Goal: Information Seeking & Learning: Learn about a topic

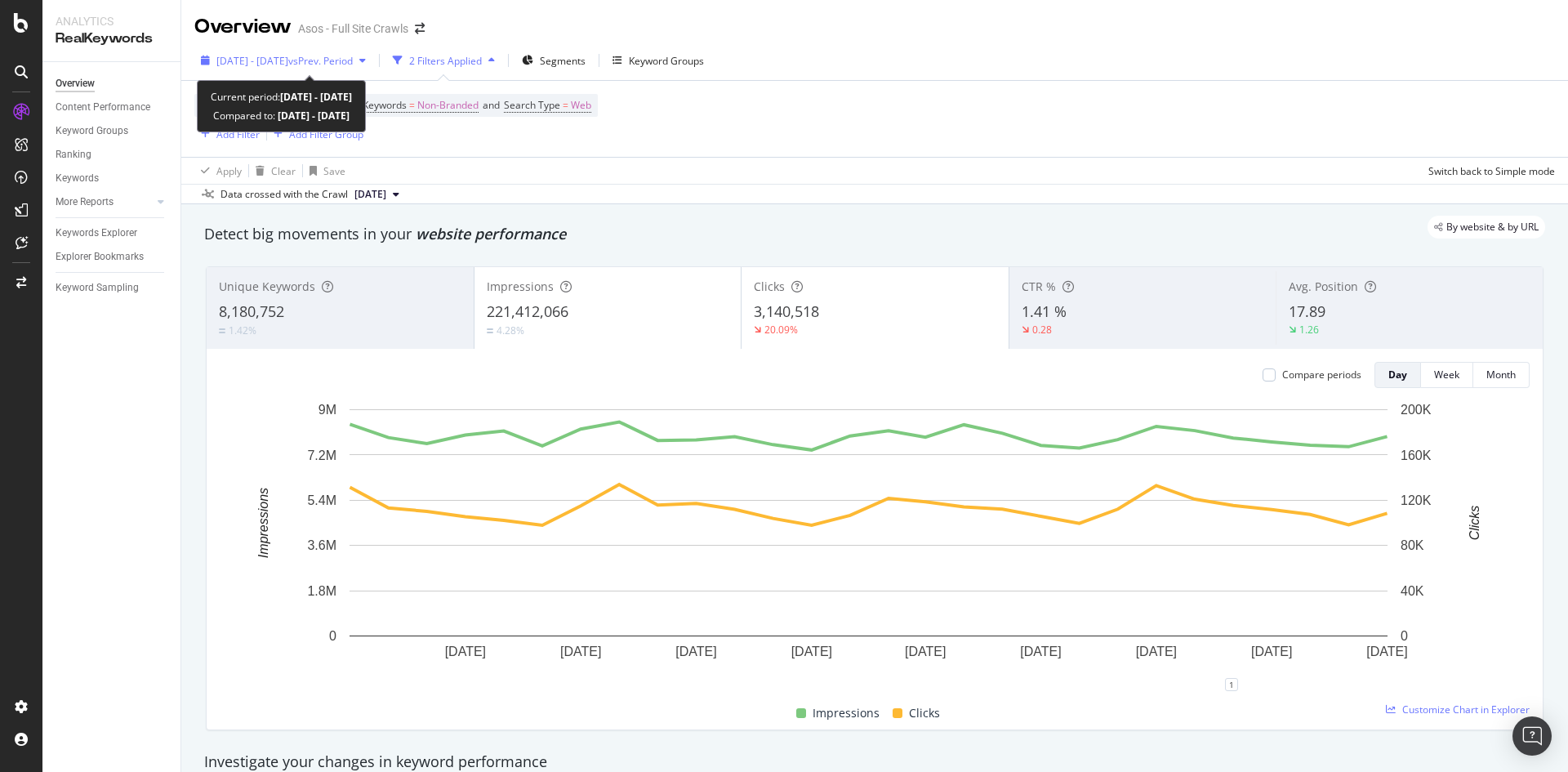
click at [286, 60] on span "[DATE] - [DATE]" at bounding box center [251, 61] width 71 height 14
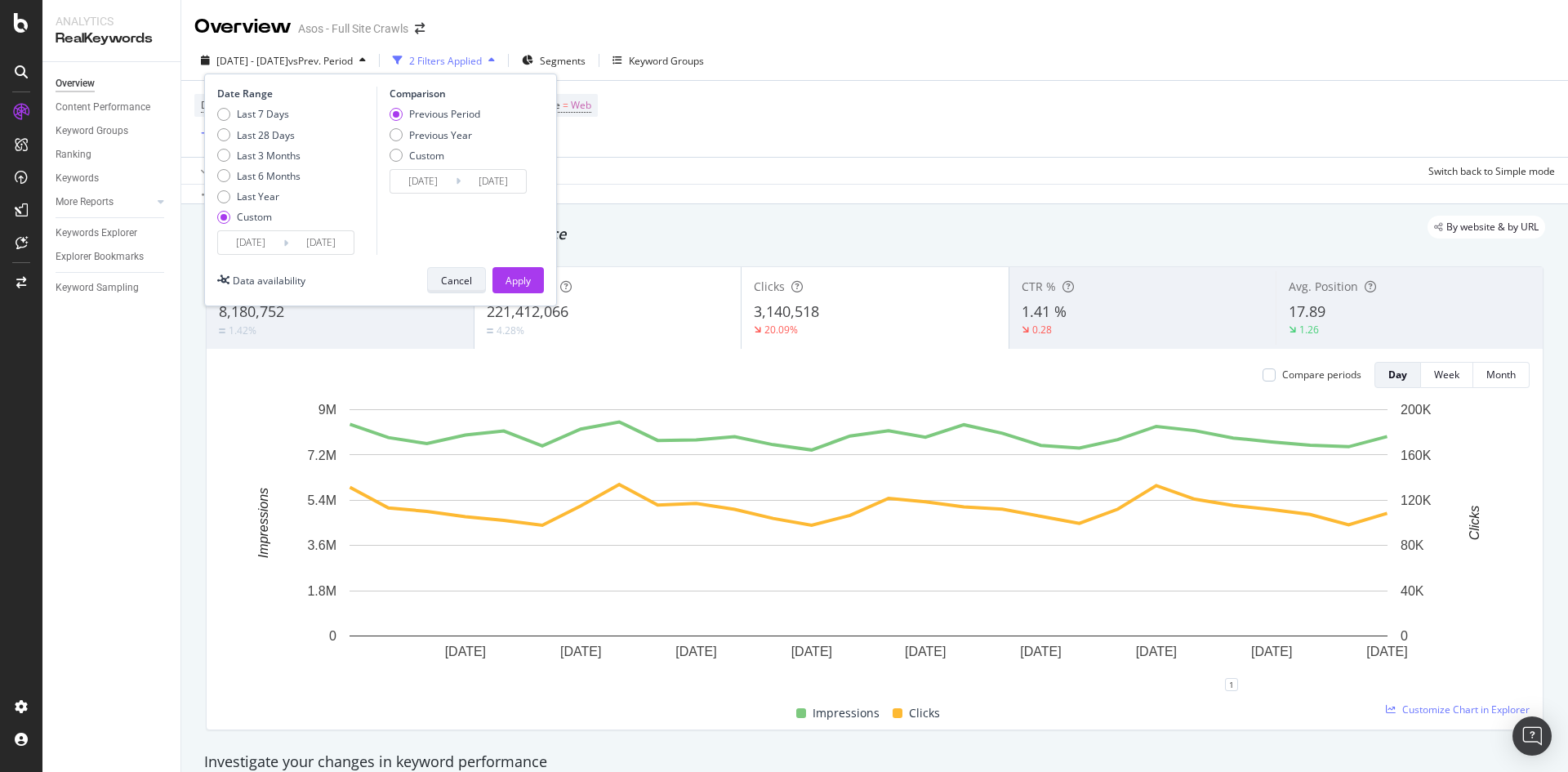
drag, startPoint x: 238, startPoint y: 195, endPoint x: 451, endPoint y: 286, distance: 231.6
click at [241, 198] on div "Last Year" at bounding box center [257, 197] width 42 height 14
type input "[DATE]"
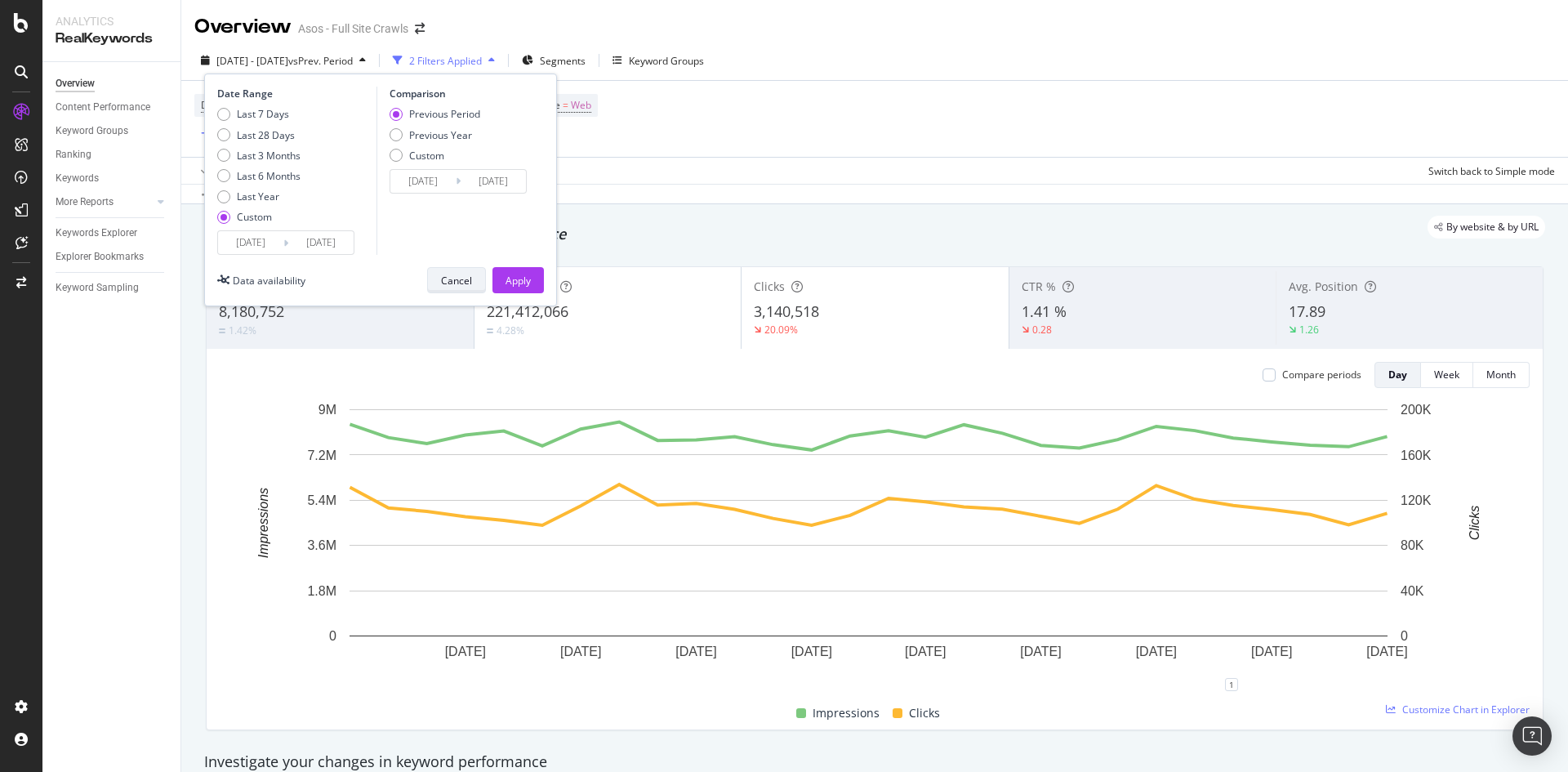
type input "[DATE]"
click at [509, 280] on div "Apply" at bounding box center [518, 281] width 25 height 14
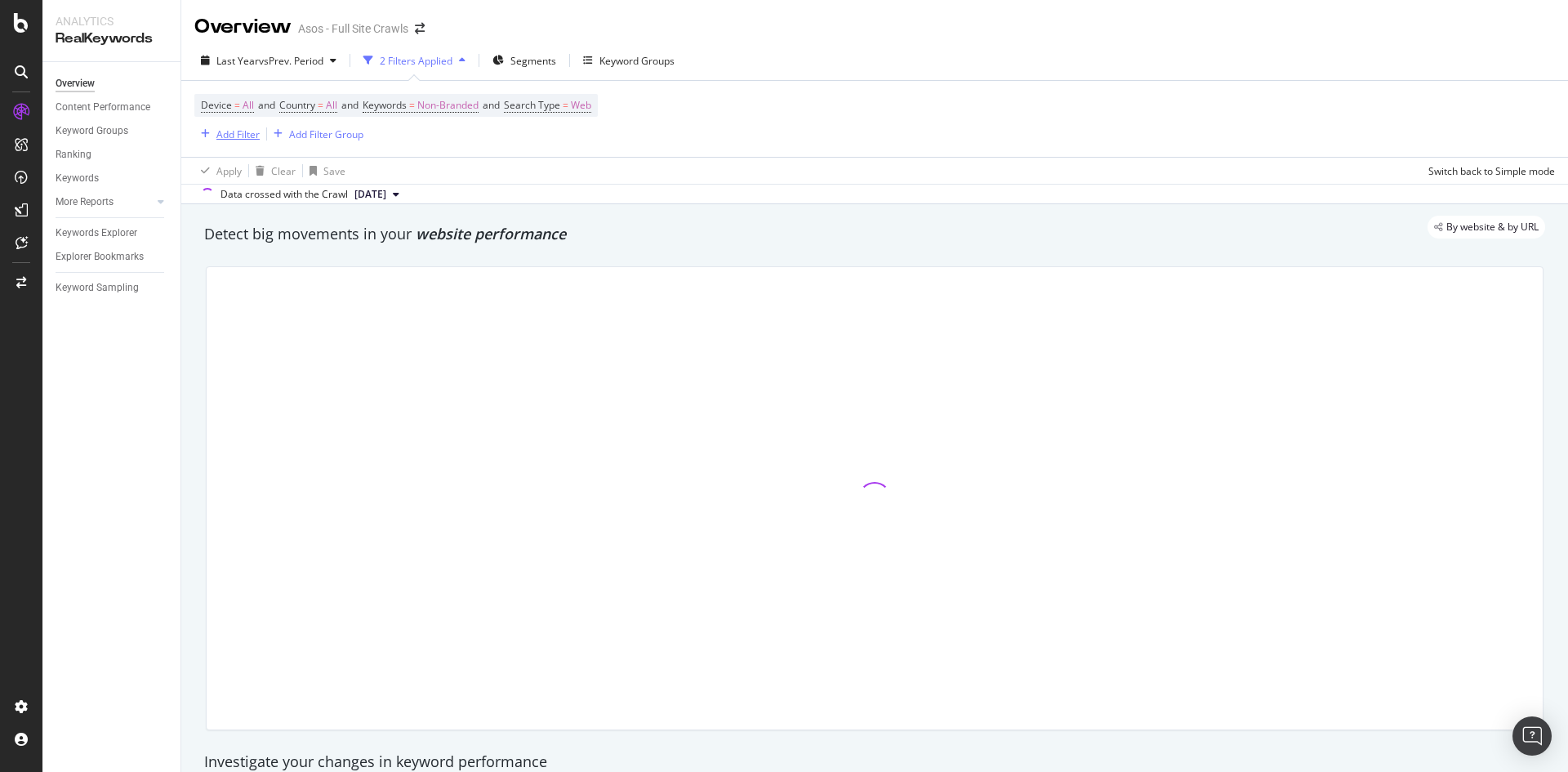
click at [249, 131] on div "Add Filter" at bounding box center [238, 134] width 43 height 14
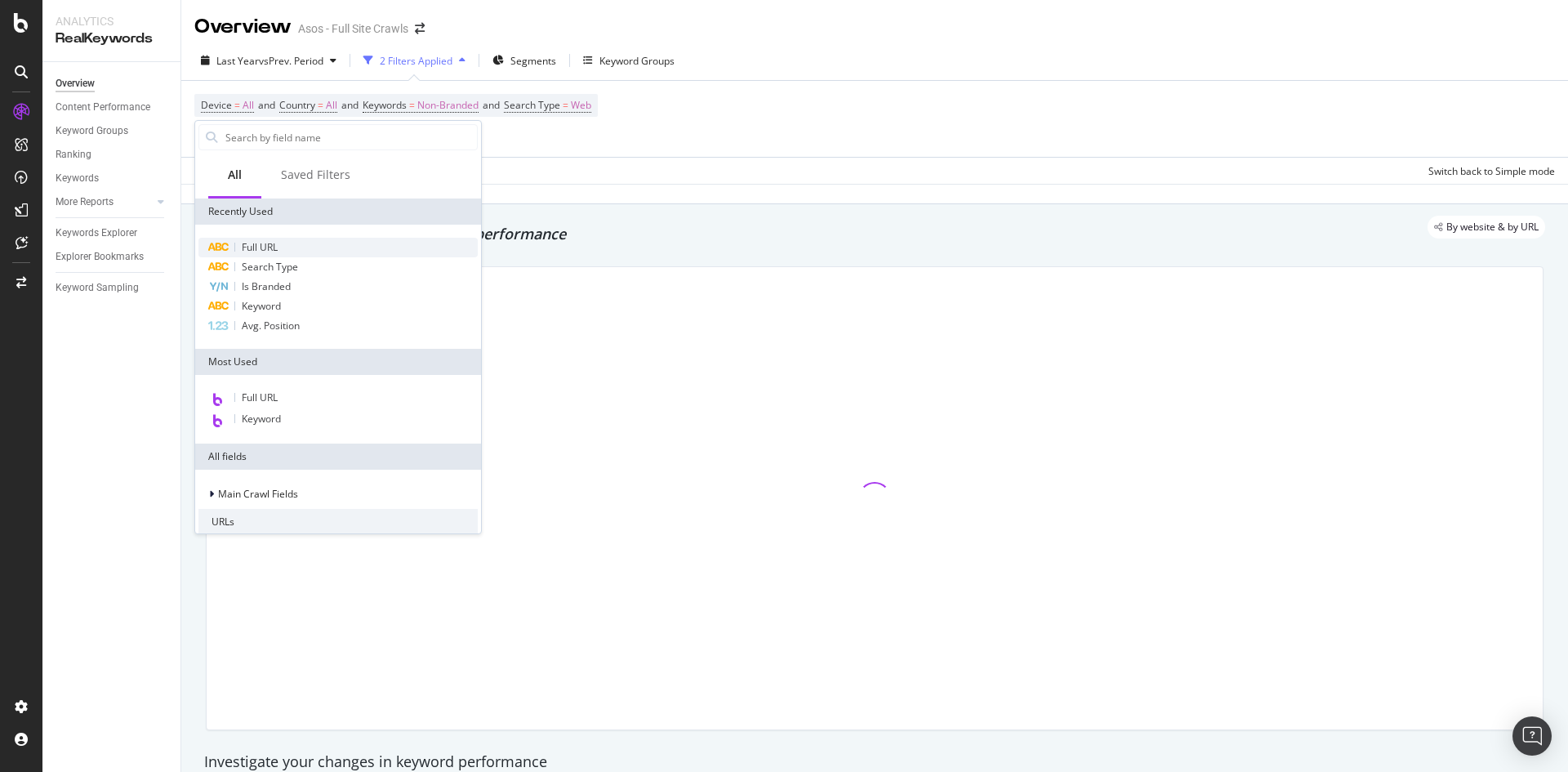
click at [280, 253] on div "Full URL" at bounding box center [338, 248] width 280 height 20
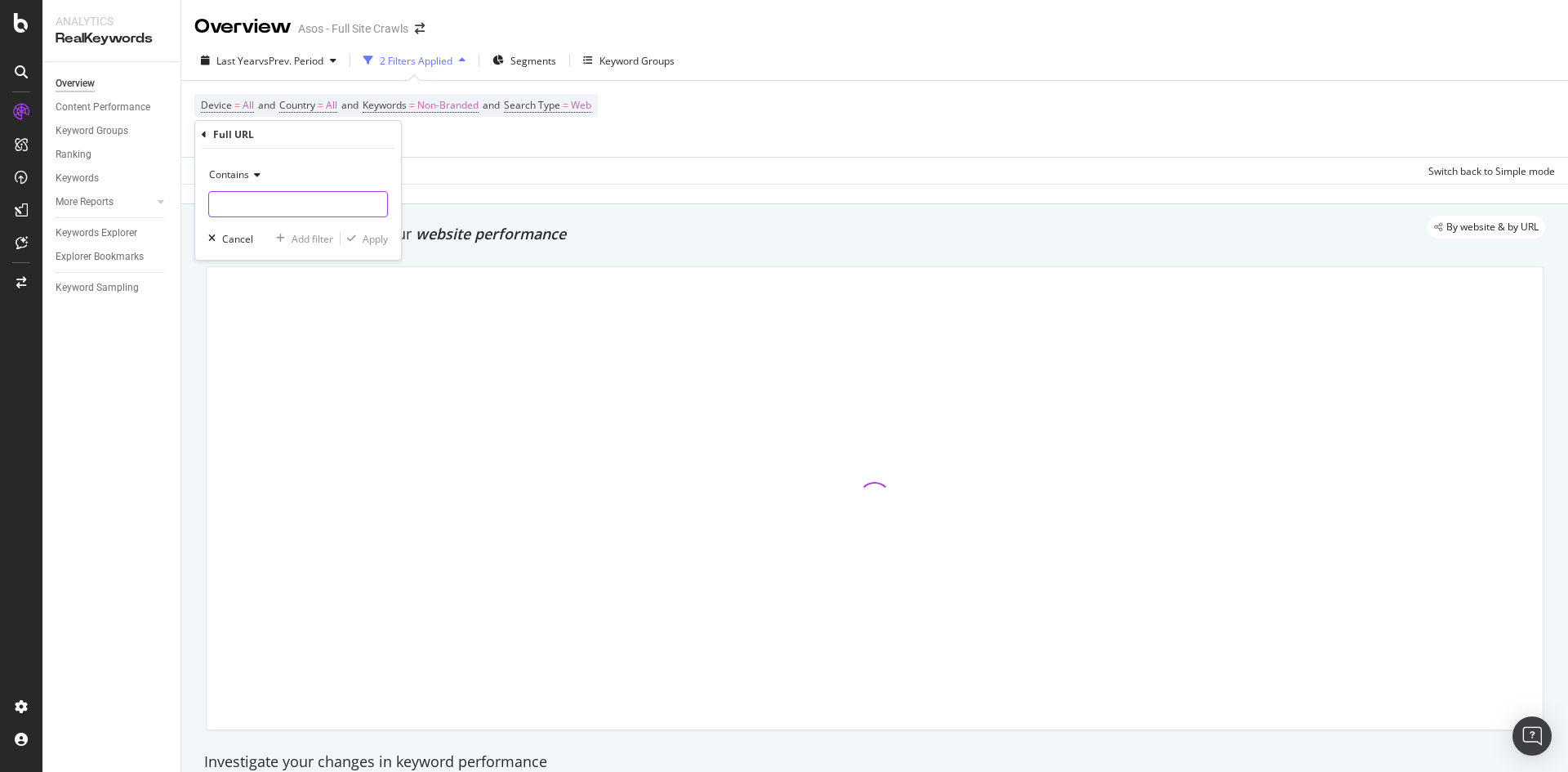
click at [263, 203] on input "text" at bounding box center [298, 204] width 178 height 26
type input "/refine/"
click at [374, 235] on div "Apply" at bounding box center [376, 239] width 25 height 14
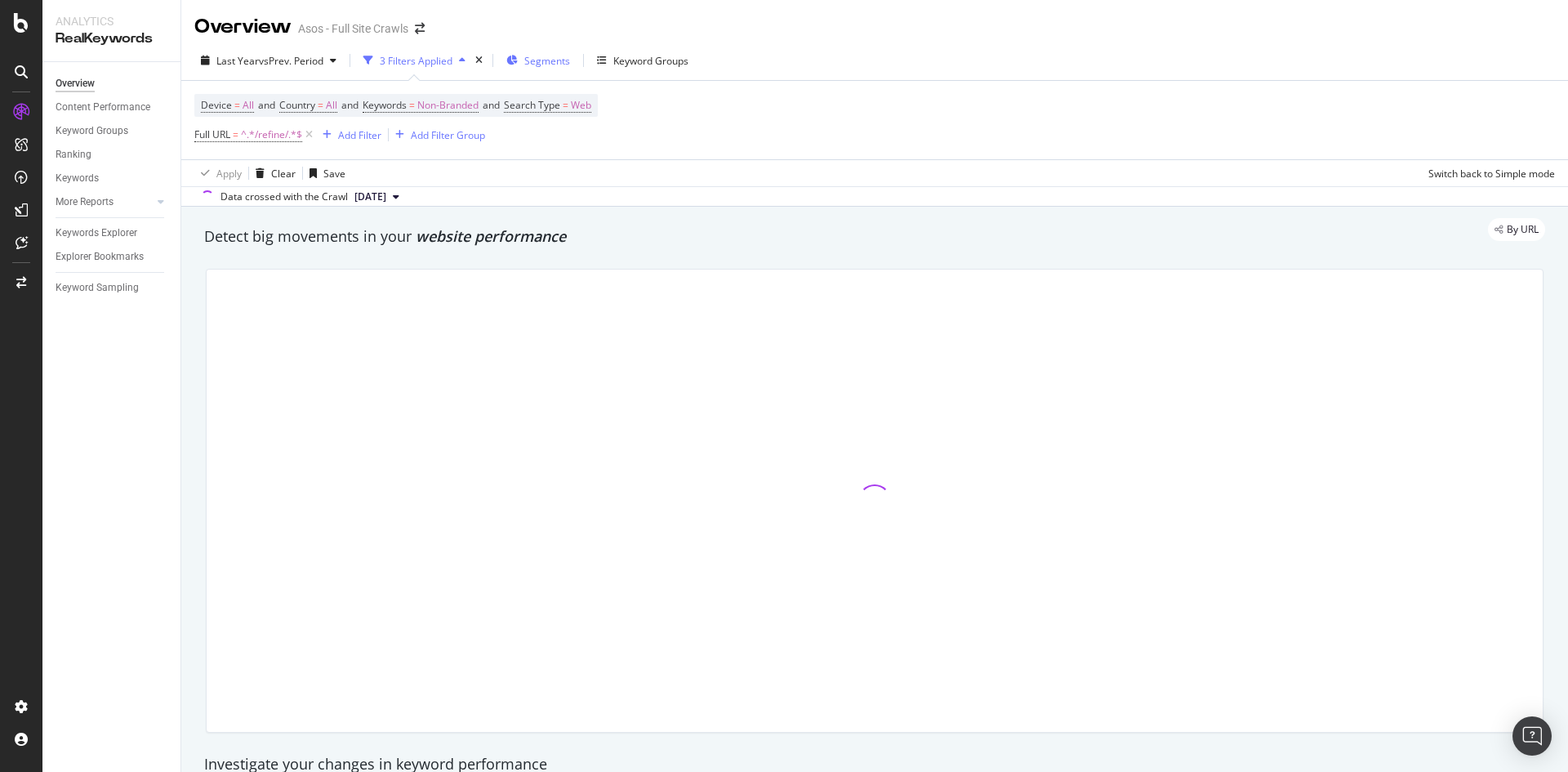
click at [525, 62] on div "Segments" at bounding box center [538, 60] width 64 height 24
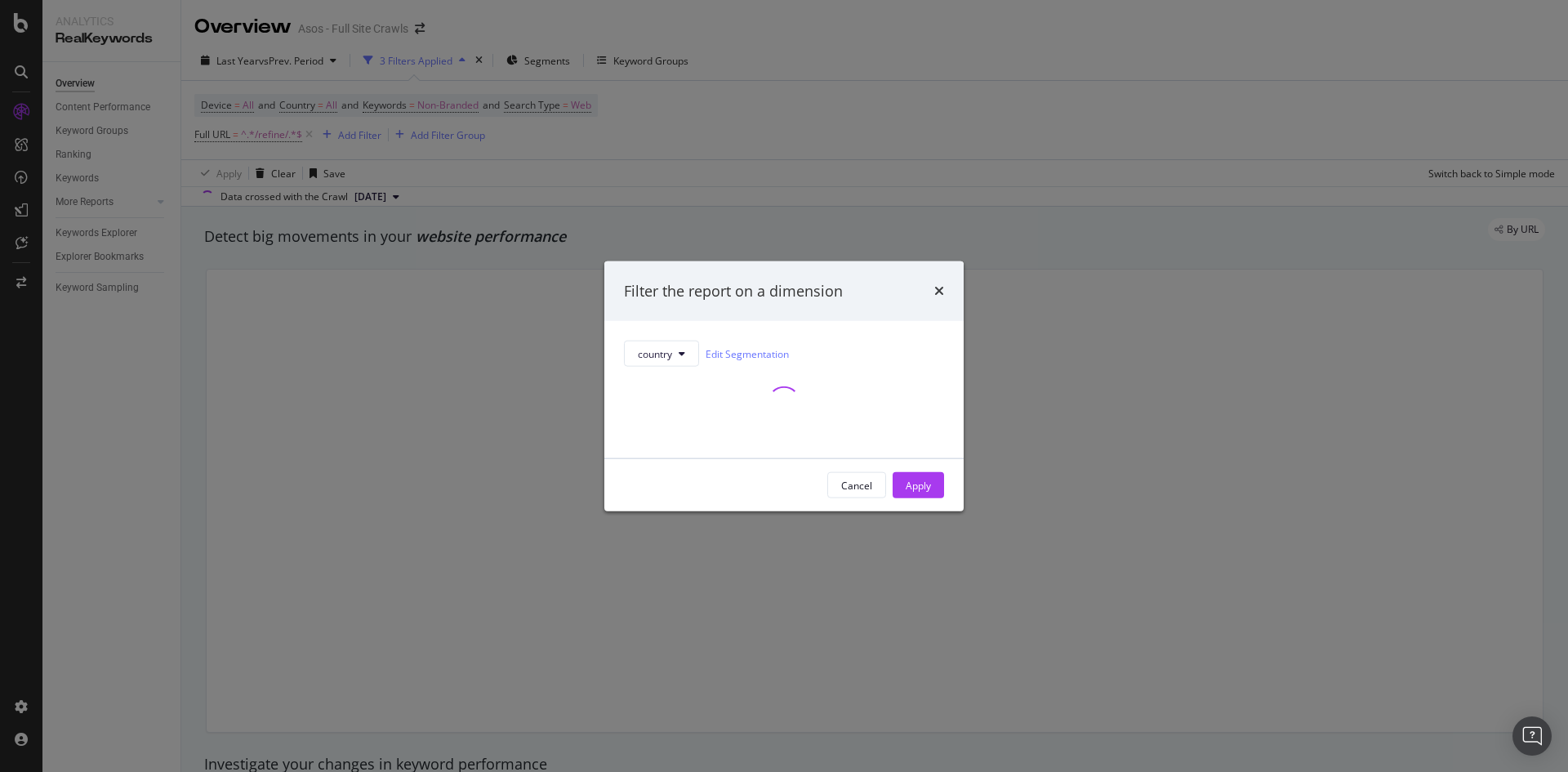
click at [942, 281] on div "times" at bounding box center [939, 291] width 10 height 22
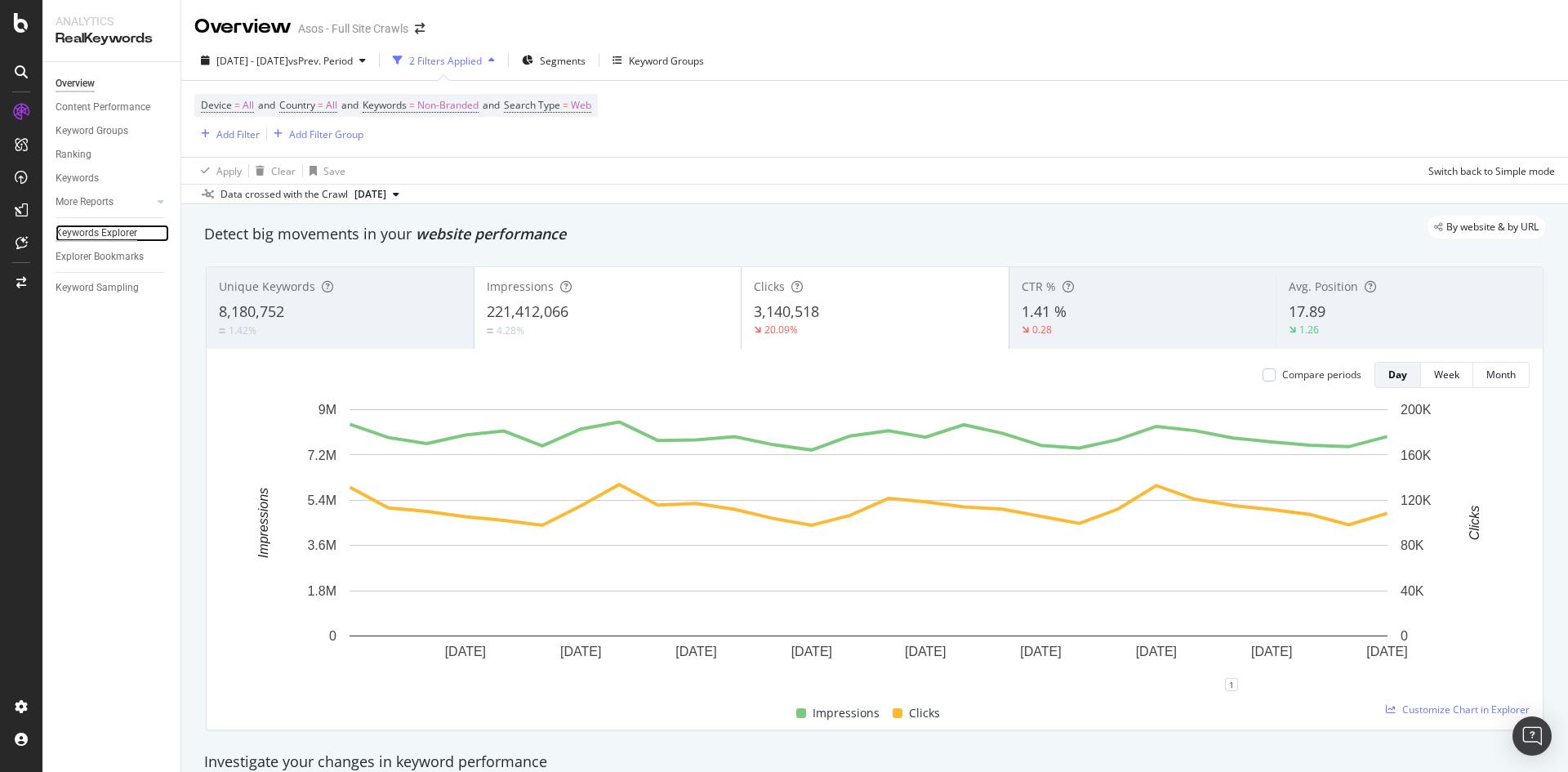
drag, startPoint x: 116, startPoint y: 233, endPoint x: 106, endPoint y: 228, distance: 11.2
click at [114, 235] on div "Keywords Explorer" at bounding box center [96, 234] width 81 height 18
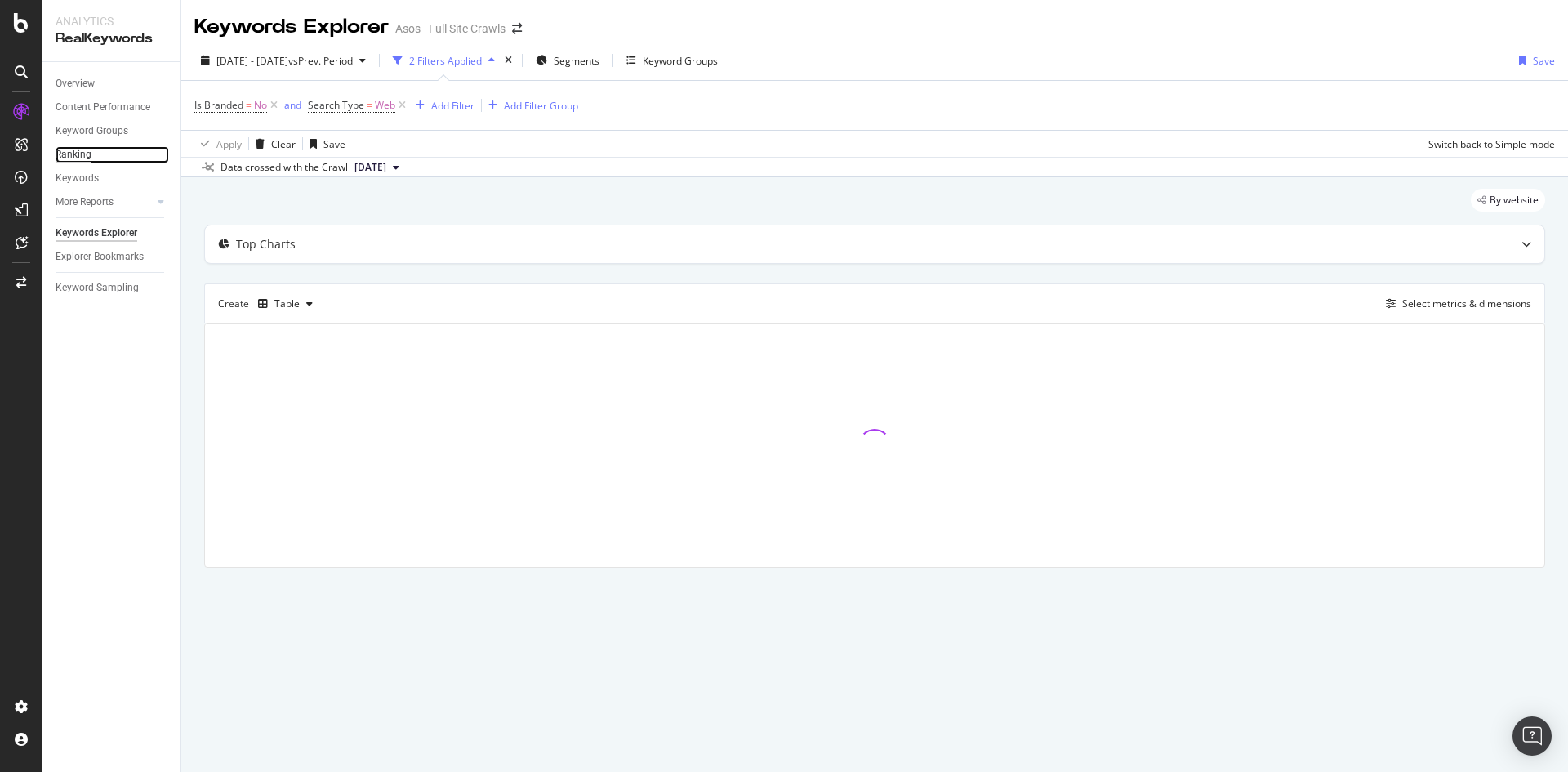
click at [89, 153] on div "Ranking" at bounding box center [73, 155] width 36 height 18
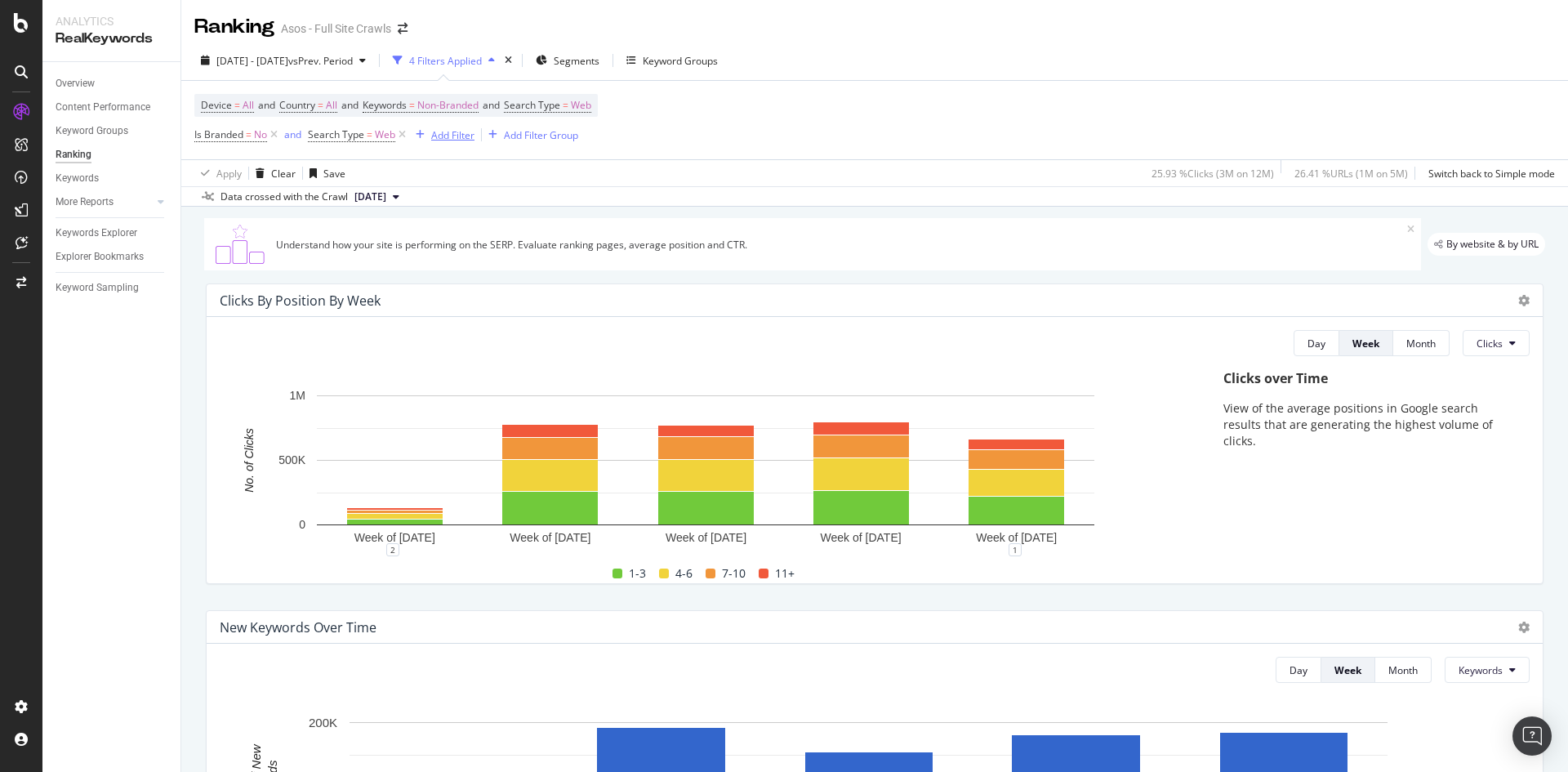
click at [462, 131] on div "Add Filter" at bounding box center [453, 135] width 43 height 14
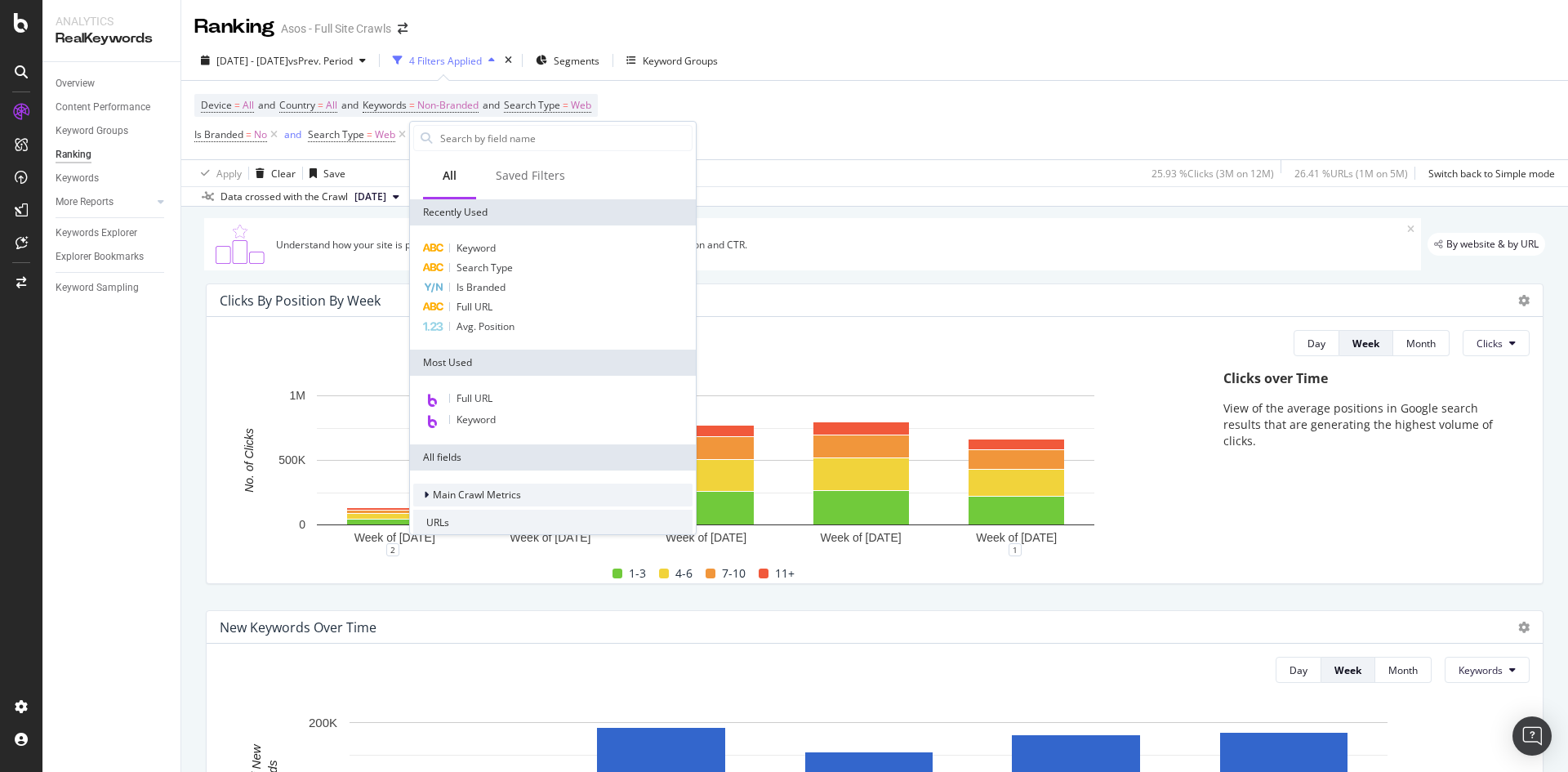
click at [425, 492] on icon at bounding box center [426, 495] width 5 height 10
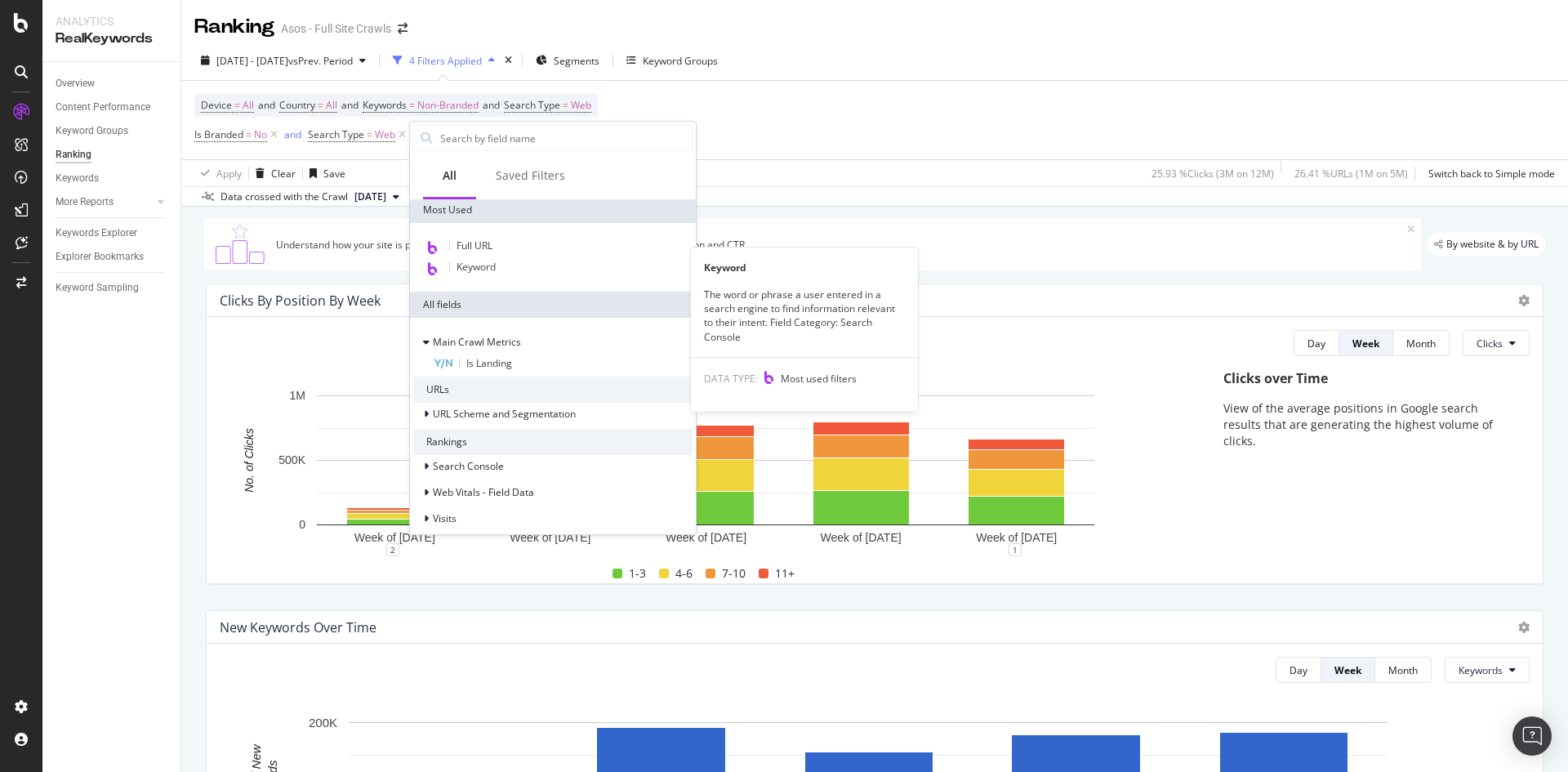
scroll to position [163, 0]
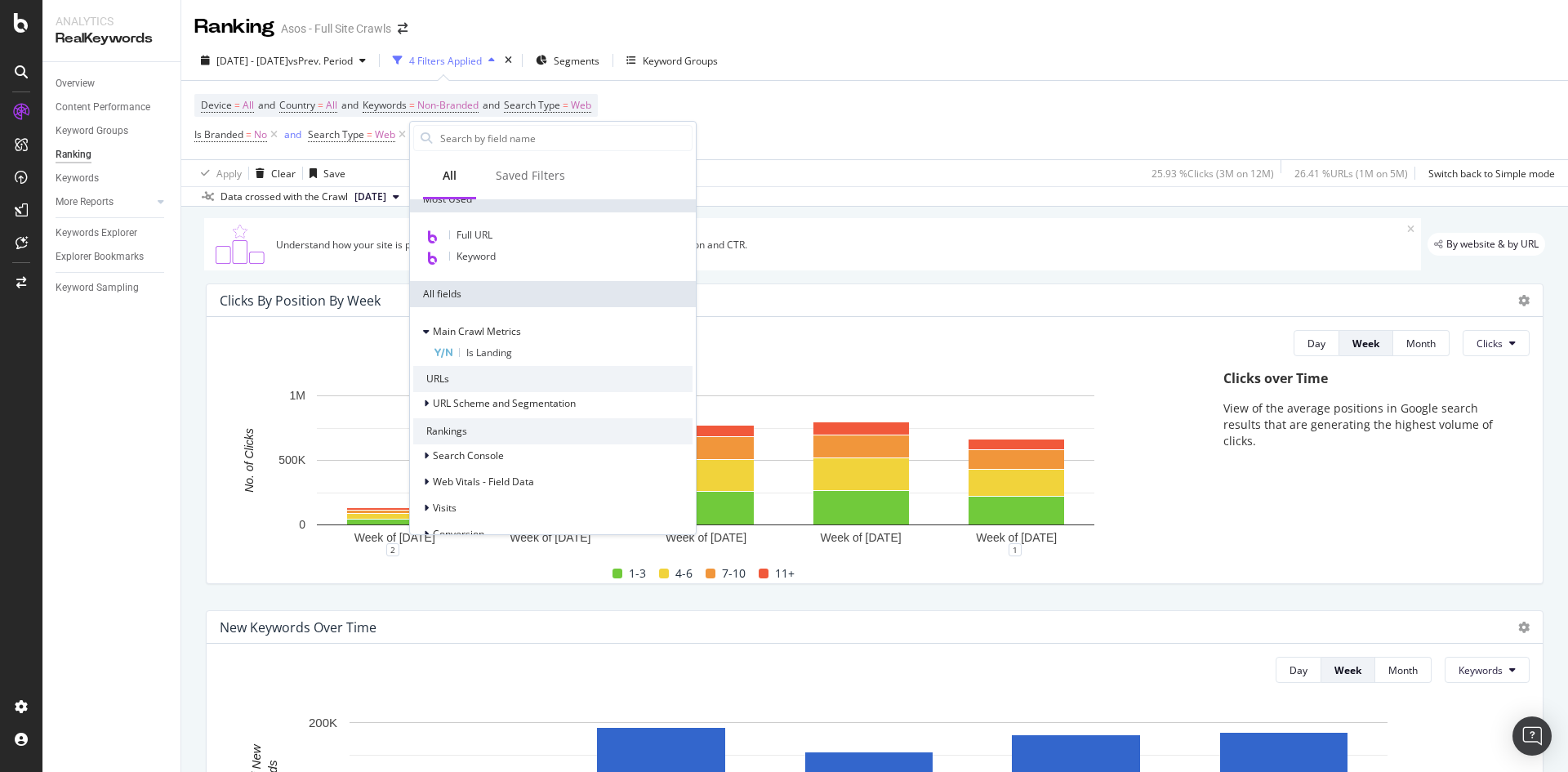
click at [837, 146] on div "Device = All and Country = All and Keywords = Non-Branded and Search Type = Web…" at bounding box center [874, 120] width 1361 height 78
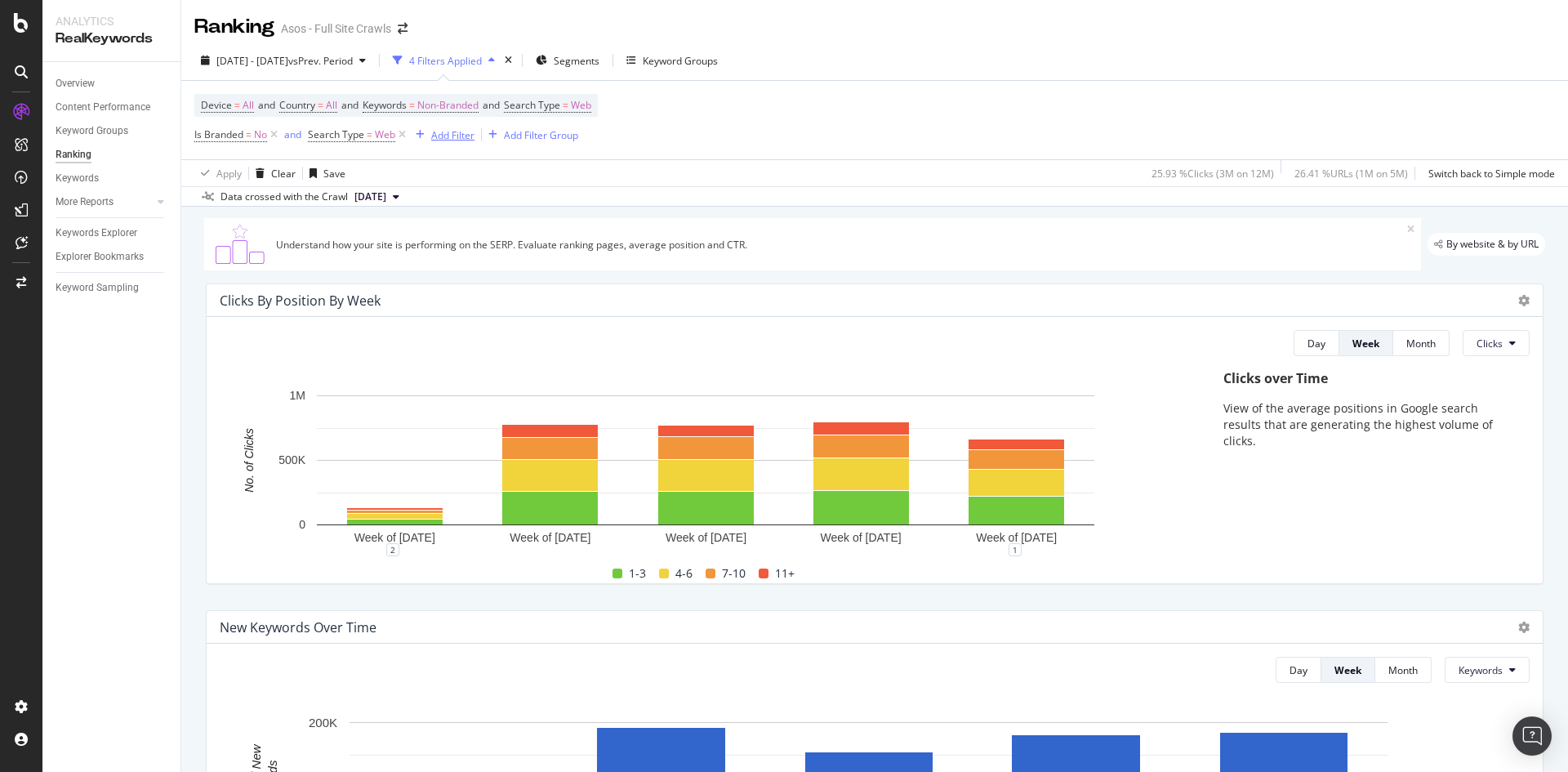
click at [463, 131] on div "Add Filter" at bounding box center [453, 135] width 43 height 14
click at [827, 114] on div "Device = All and Country = All and Keywords = Non-Branded and Search Type = Web…" at bounding box center [874, 120] width 1361 height 78
click at [437, 128] on div "Add Filter" at bounding box center [453, 135] width 43 height 14
click at [721, 94] on div "Device = All and Country = All and Keywords = Non-Branded and Search Type = Web…" at bounding box center [874, 120] width 1361 height 78
click at [442, 134] on div "Add Filter" at bounding box center [453, 135] width 43 height 14
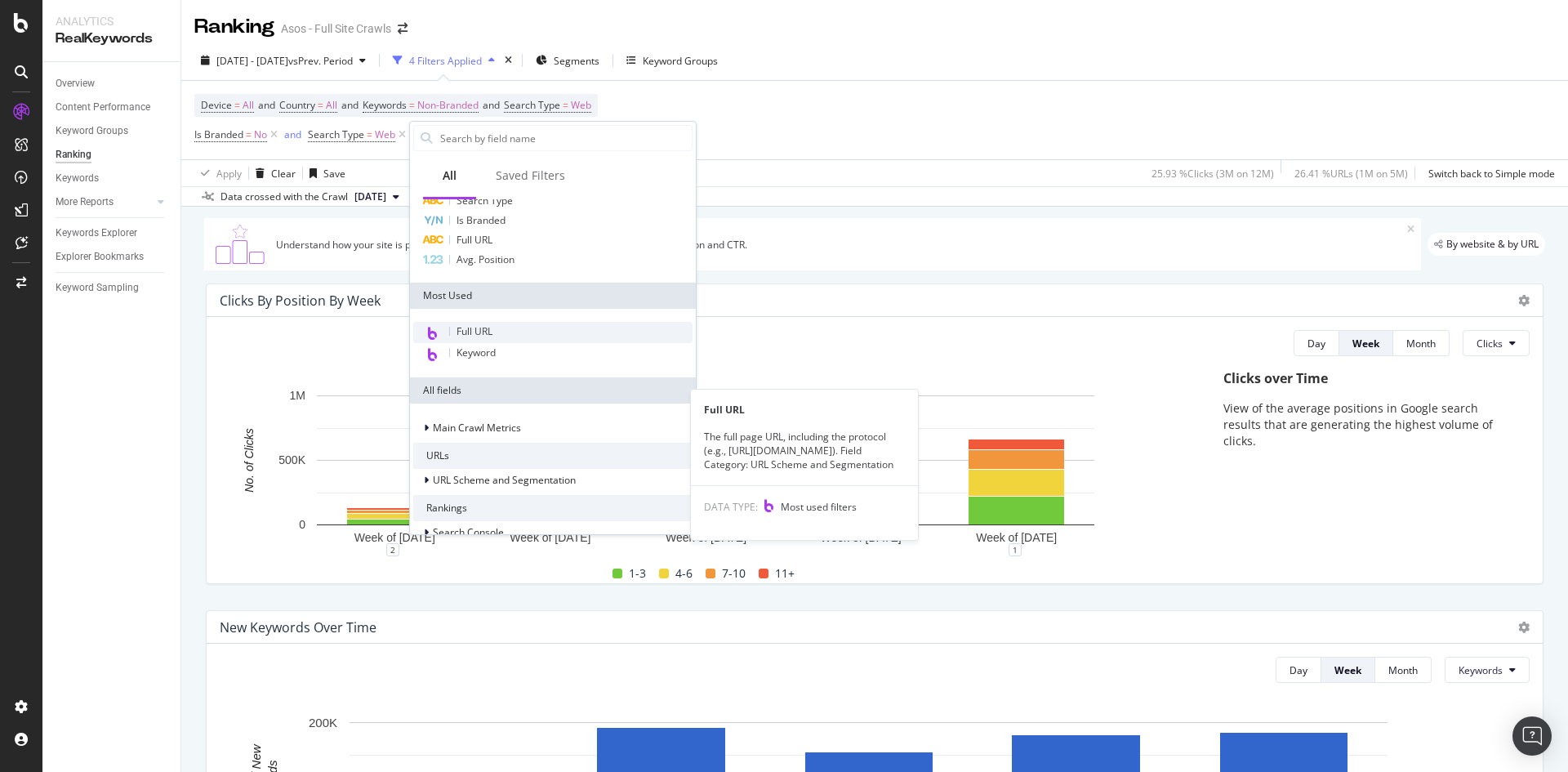
scroll to position [0, 0]
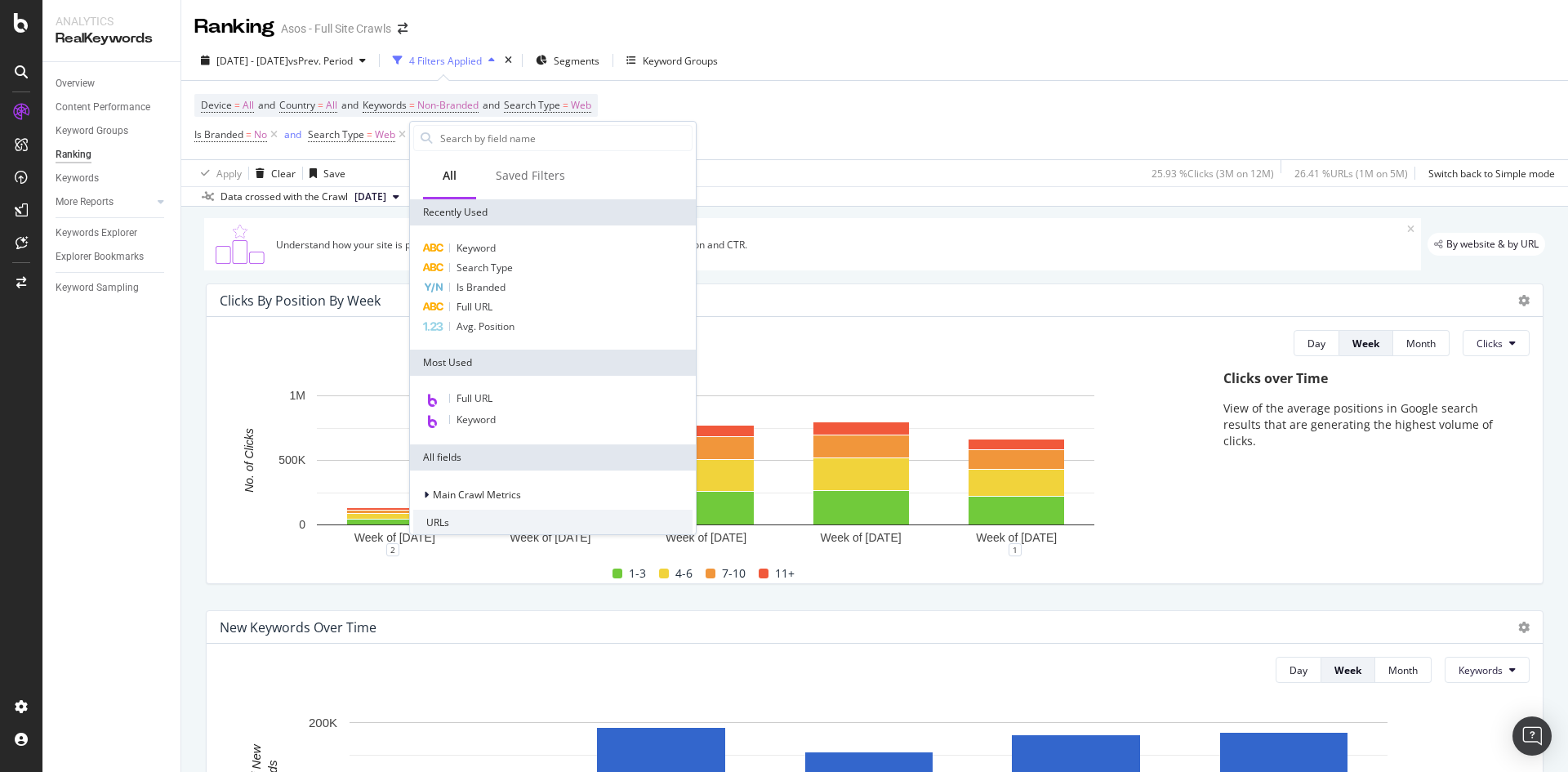
click at [947, 138] on div "Device = All and Country = All and Keywords = Non-Branded and Search Type = Web…" at bounding box center [874, 120] width 1361 height 78
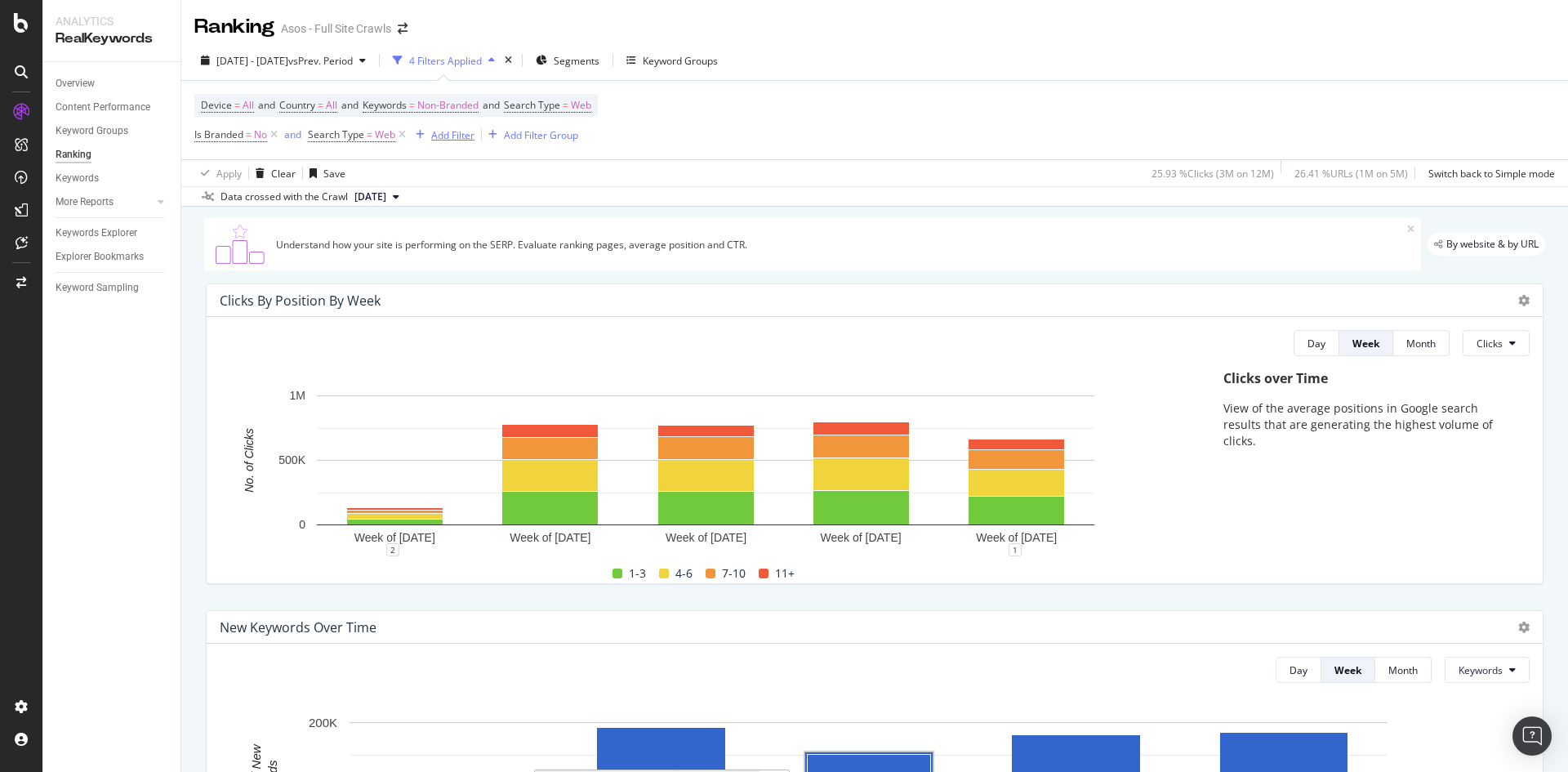
click at [447, 136] on div "Add Filter" at bounding box center [453, 135] width 43 height 14
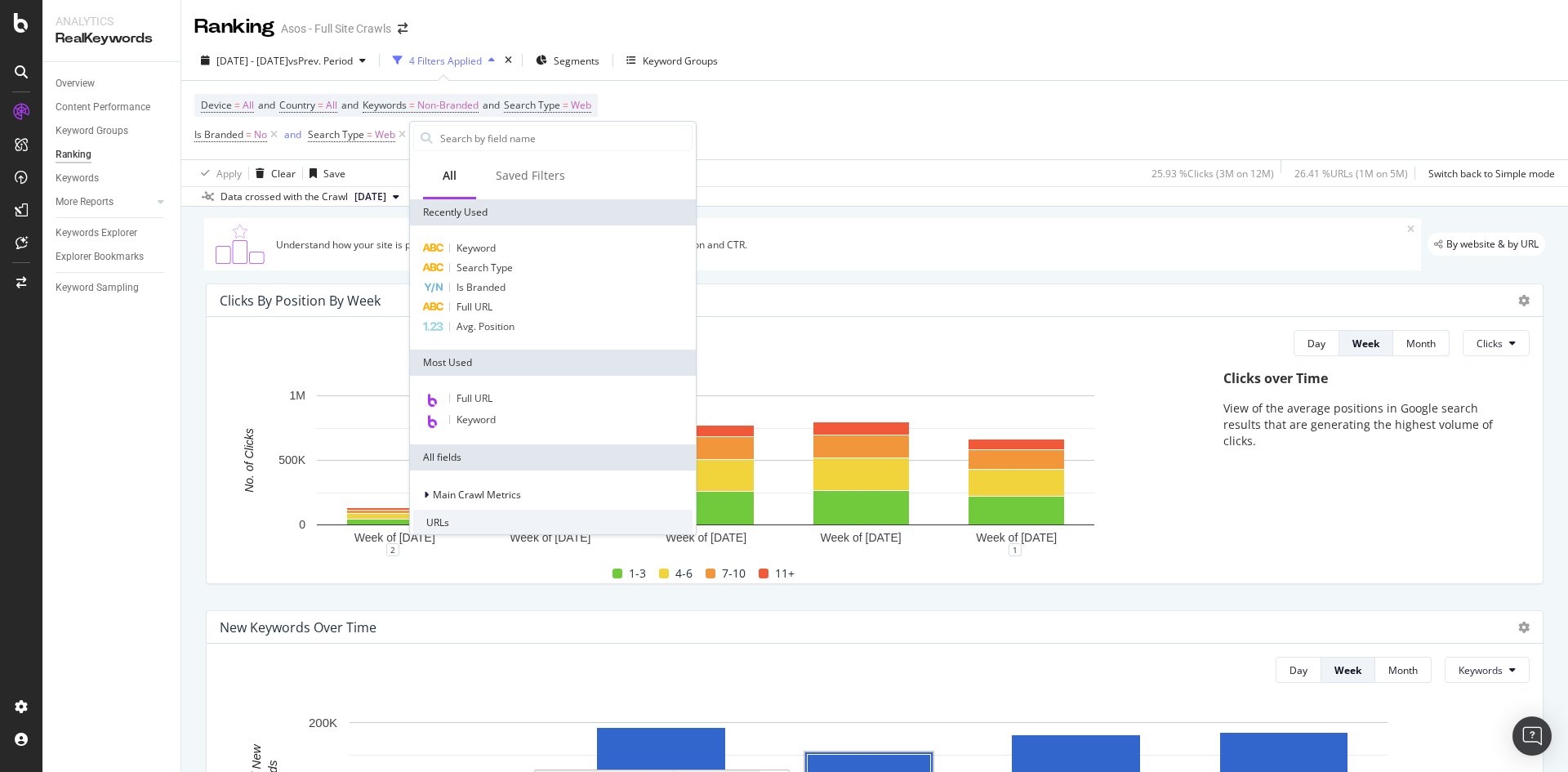
click at [776, 138] on div "Device = All and Country = All and Keywords = Non-Branded and Search Type = Web…" at bounding box center [874, 120] width 1361 height 78
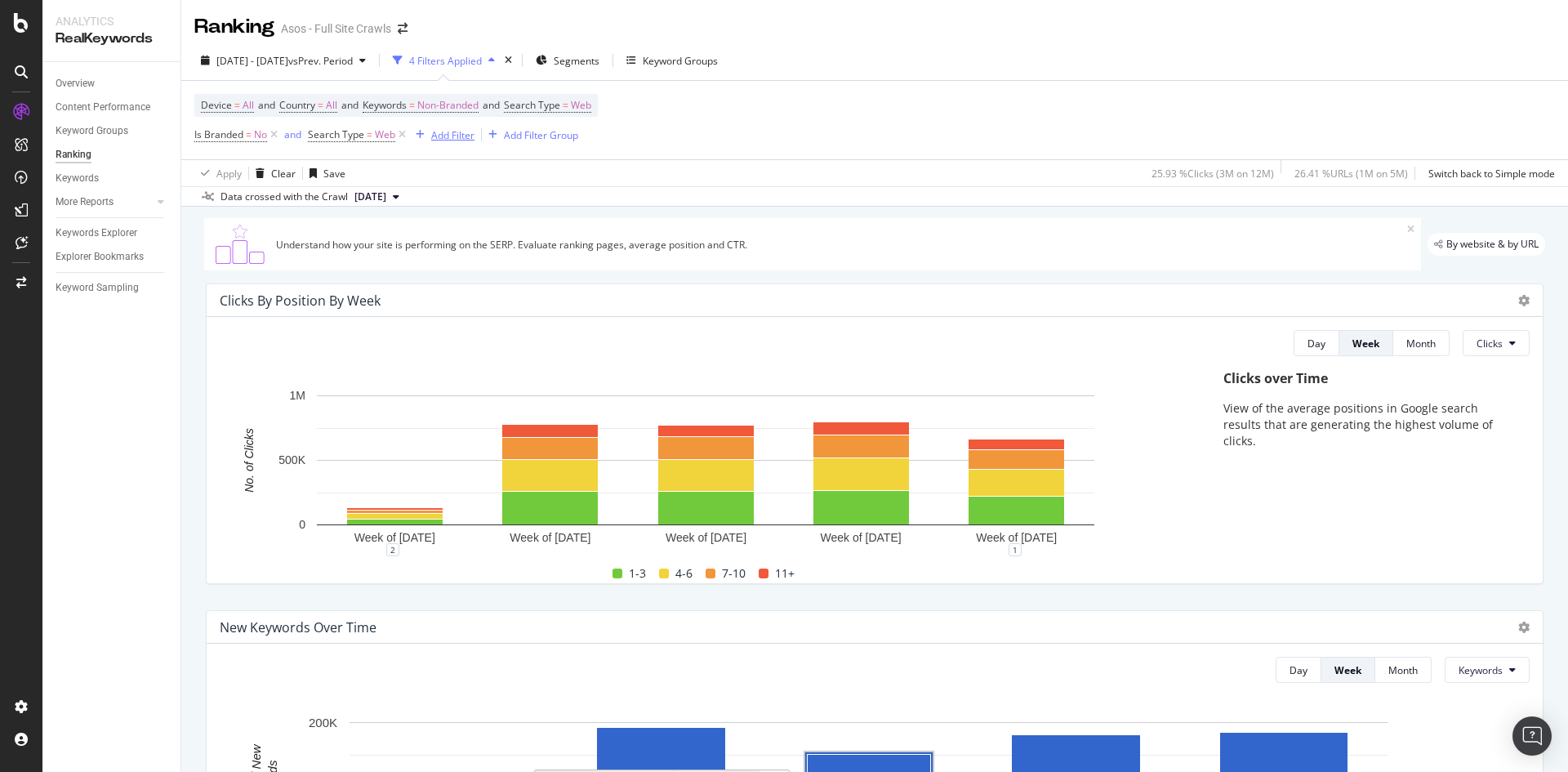
click at [447, 140] on div "Add Filter" at bounding box center [453, 135] width 43 height 14
click at [813, 151] on div "Device = All and Country = All and Keywords = Non-Branded and Search Type = Web…" at bounding box center [874, 120] width 1361 height 78
click at [459, 133] on div "Add Filter" at bounding box center [453, 135] width 43 height 14
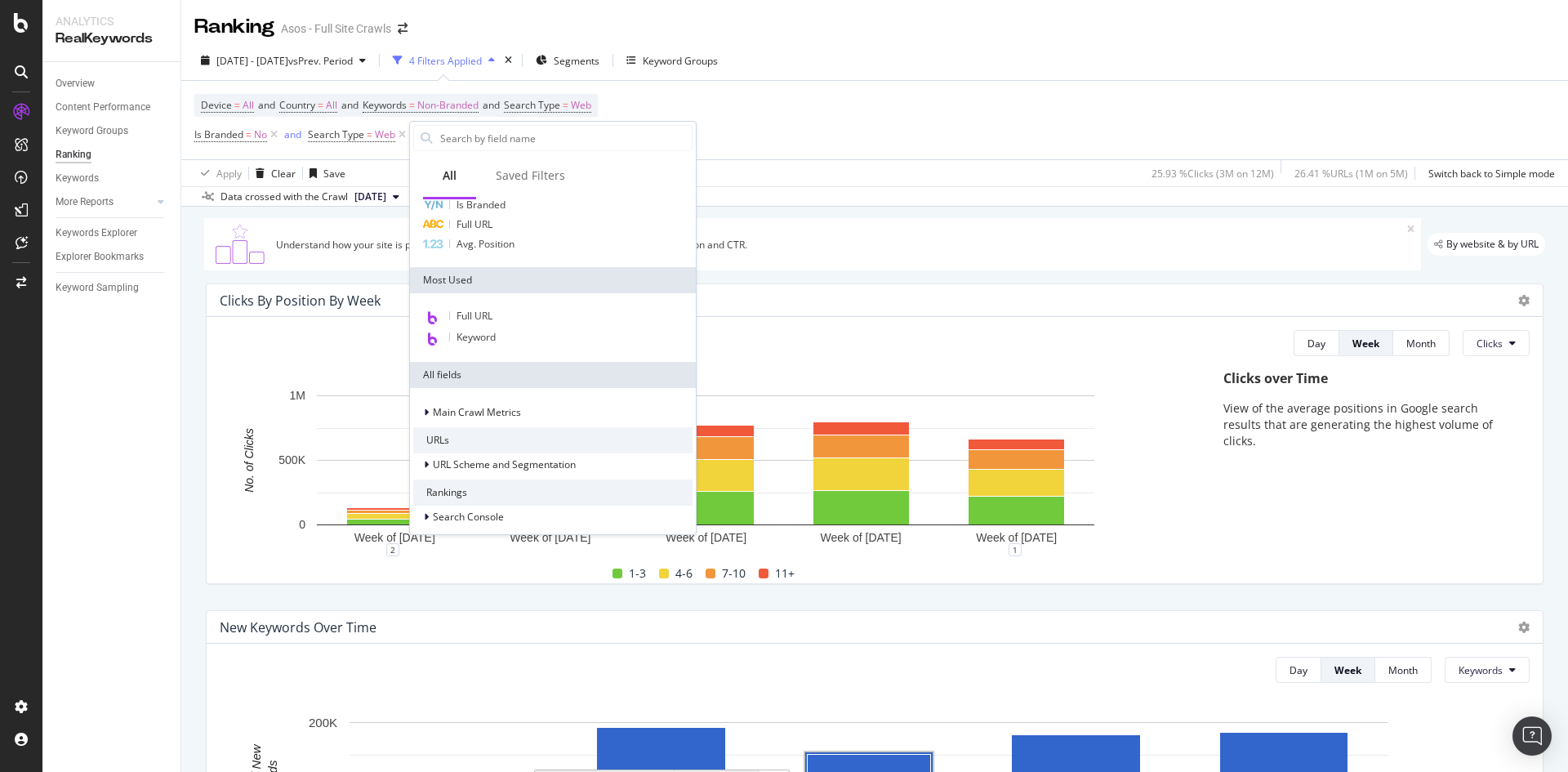
scroll to position [81, 0]
click at [515, 315] on div "Full URL" at bounding box center [553, 318] width 280 height 22
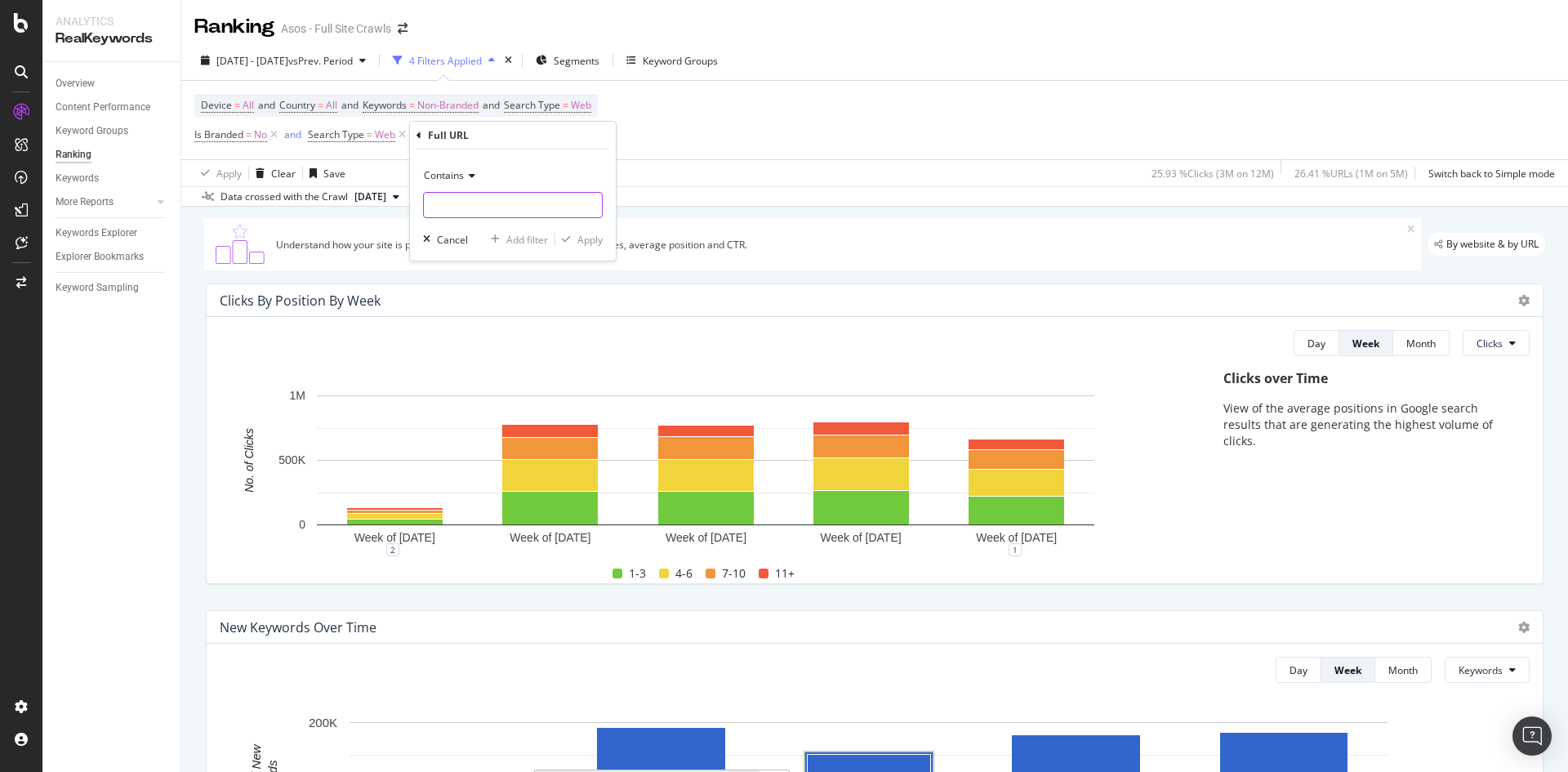
click at [473, 201] on input "text" at bounding box center [513, 204] width 178 height 26
type input "/refine/"
click at [585, 237] on div "Apply" at bounding box center [590, 240] width 25 height 14
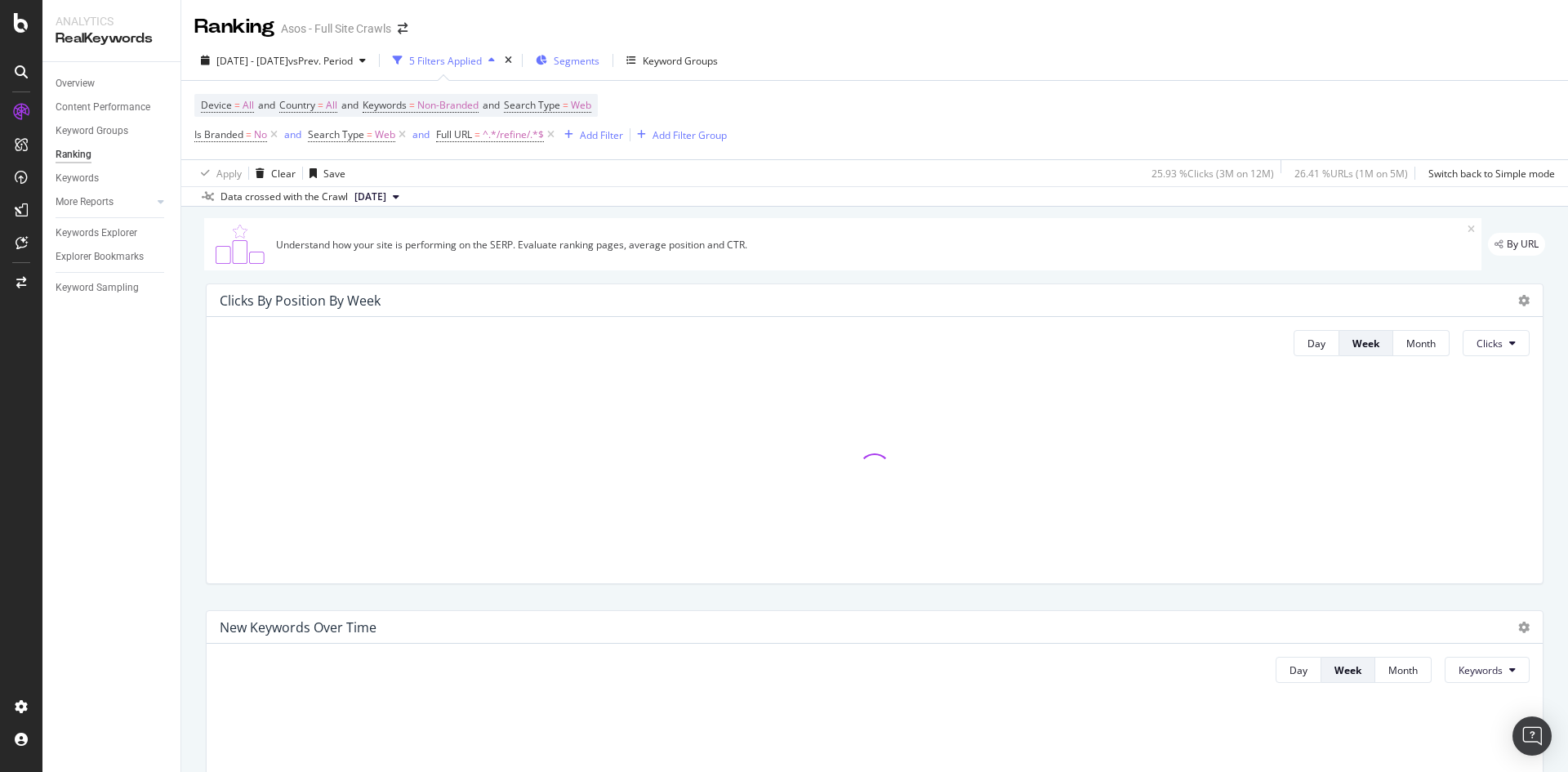
click at [600, 61] on span "Segments" at bounding box center [576, 61] width 46 height 14
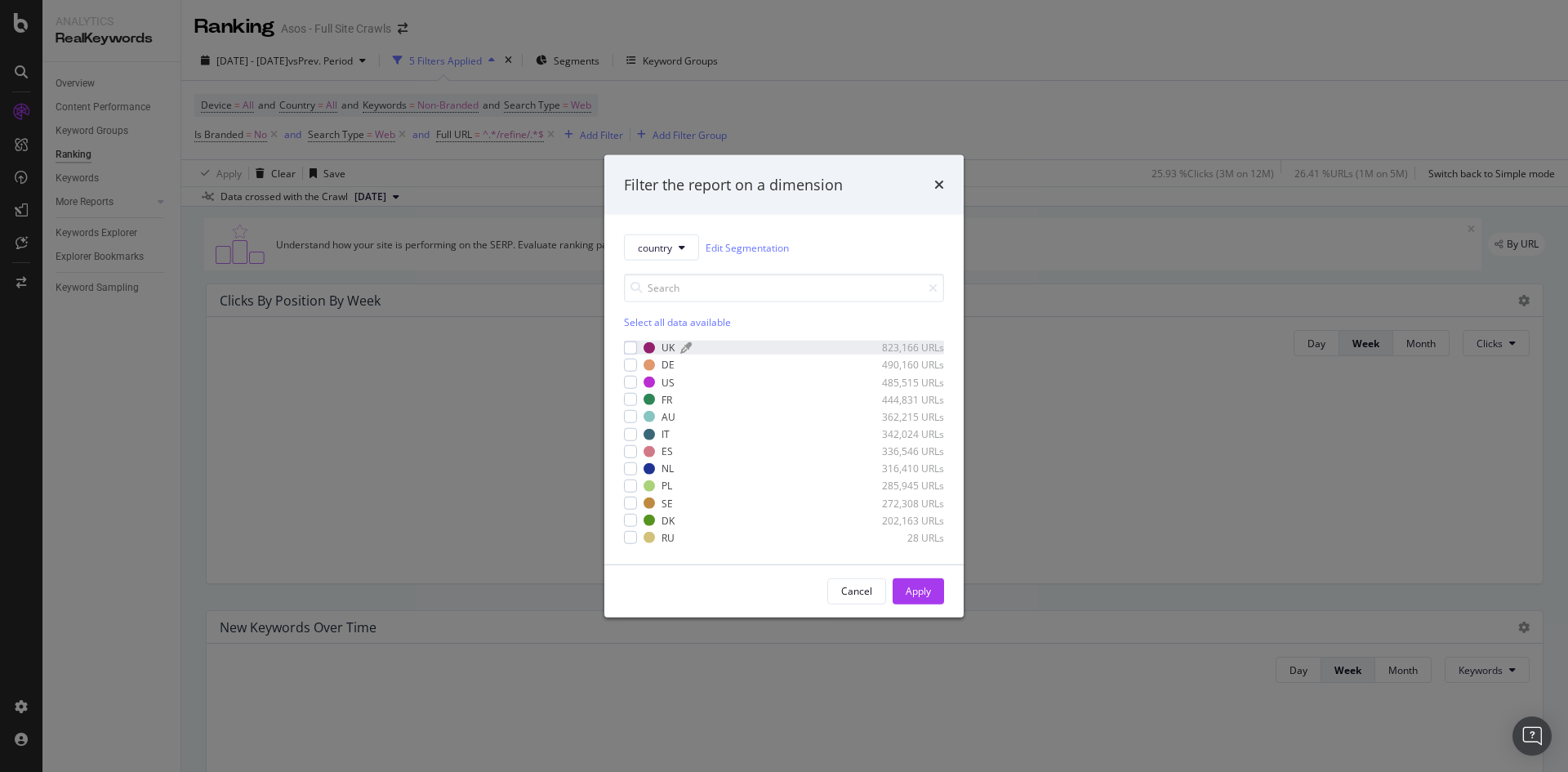
click at [670, 343] on div "UK" at bounding box center [667, 347] width 13 height 14
click at [918, 591] on div "Apply" at bounding box center [918, 591] width 25 height 14
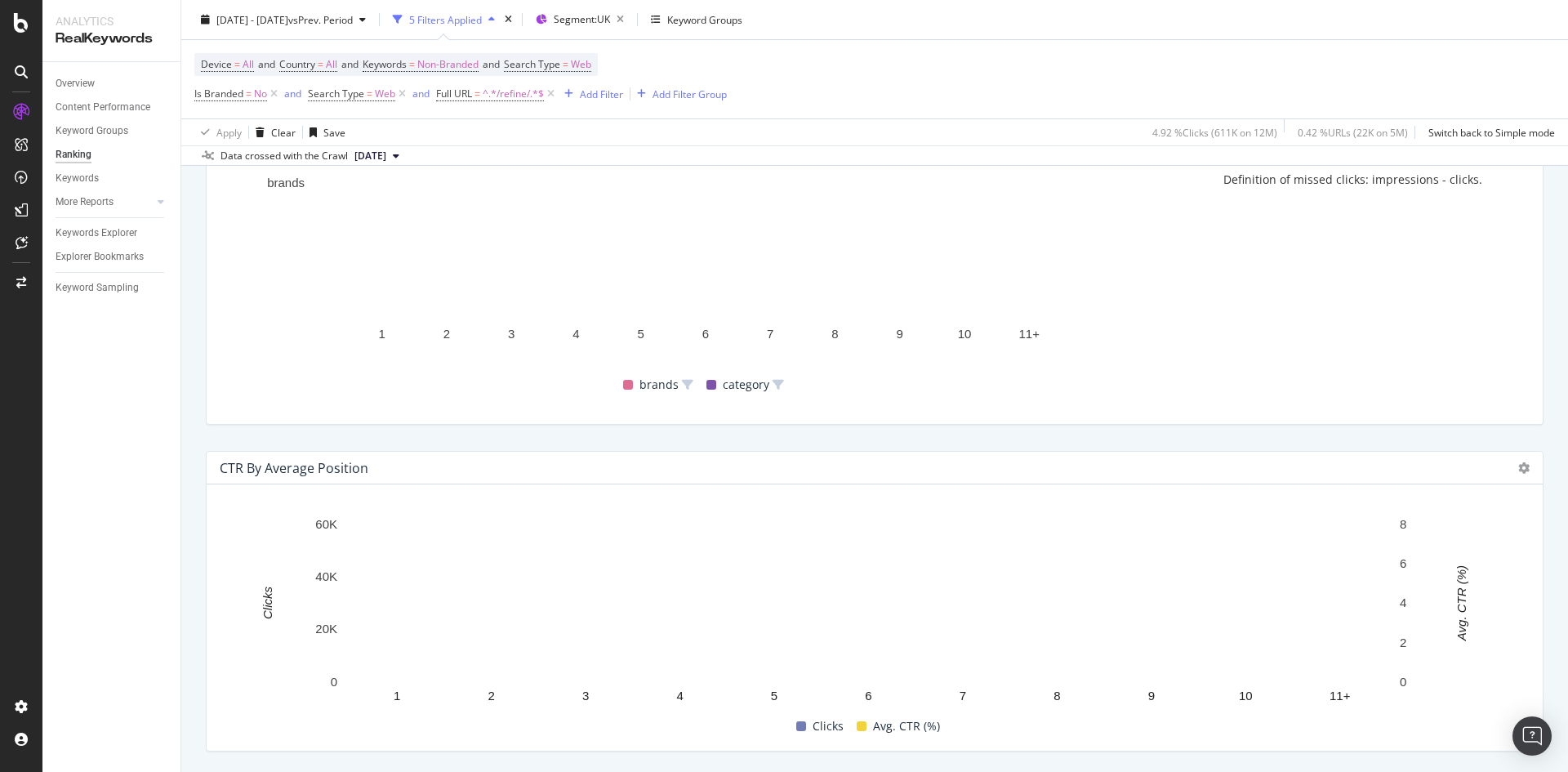
scroll to position [1516, 0]
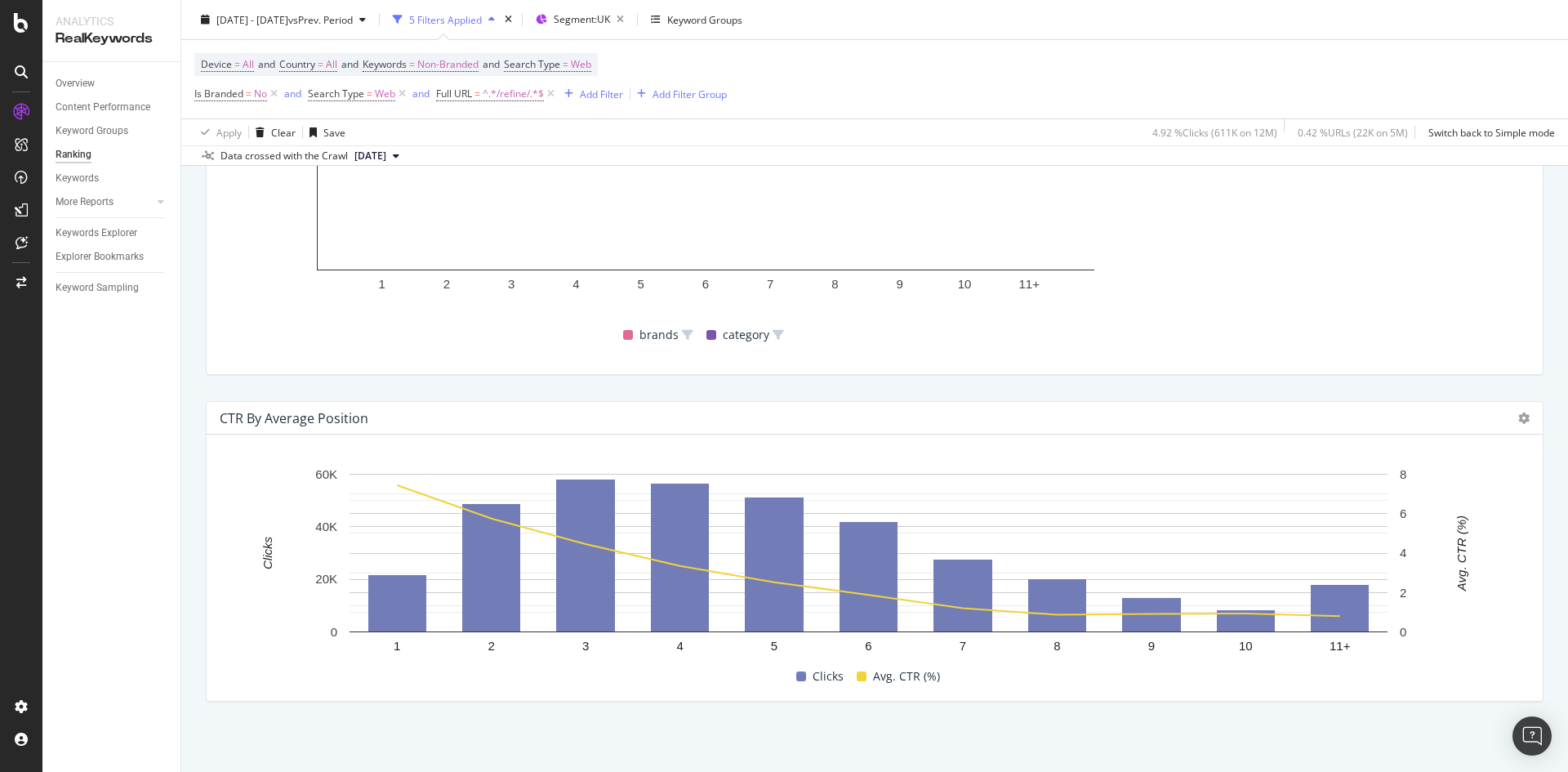
click at [1517, 428] on div "CTR By Average Position" at bounding box center [874, 418] width 1336 height 32
click at [1518, 419] on div "CTR By Average Position" at bounding box center [874, 418] width 1336 height 32
click at [1518, 419] on icon at bounding box center [1524, 419] width 12 height 12
click at [1416, 432] on span "Export as CSV" at bounding box center [1430, 433] width 122 height 15
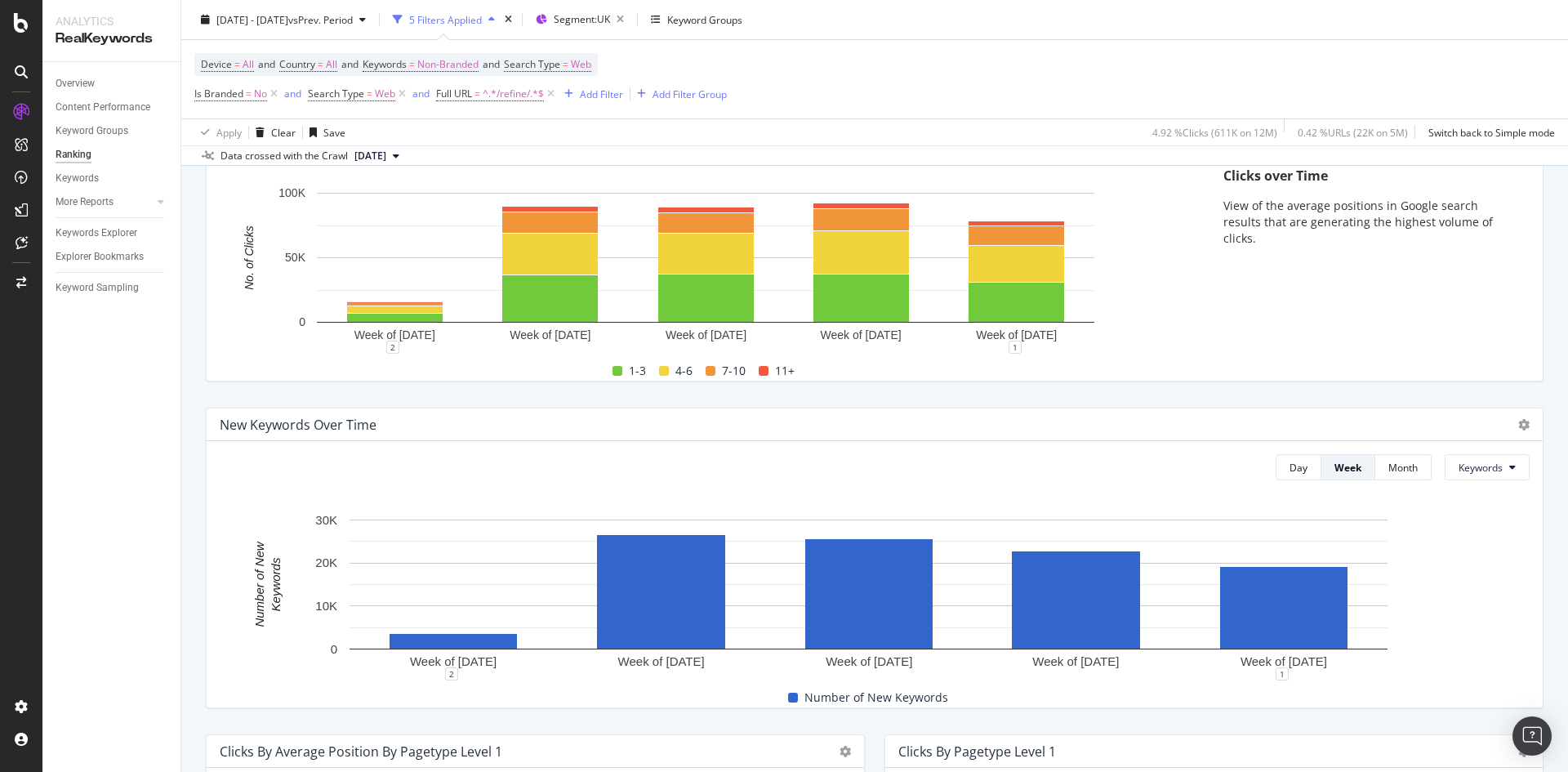
scroll to position [0, 0]
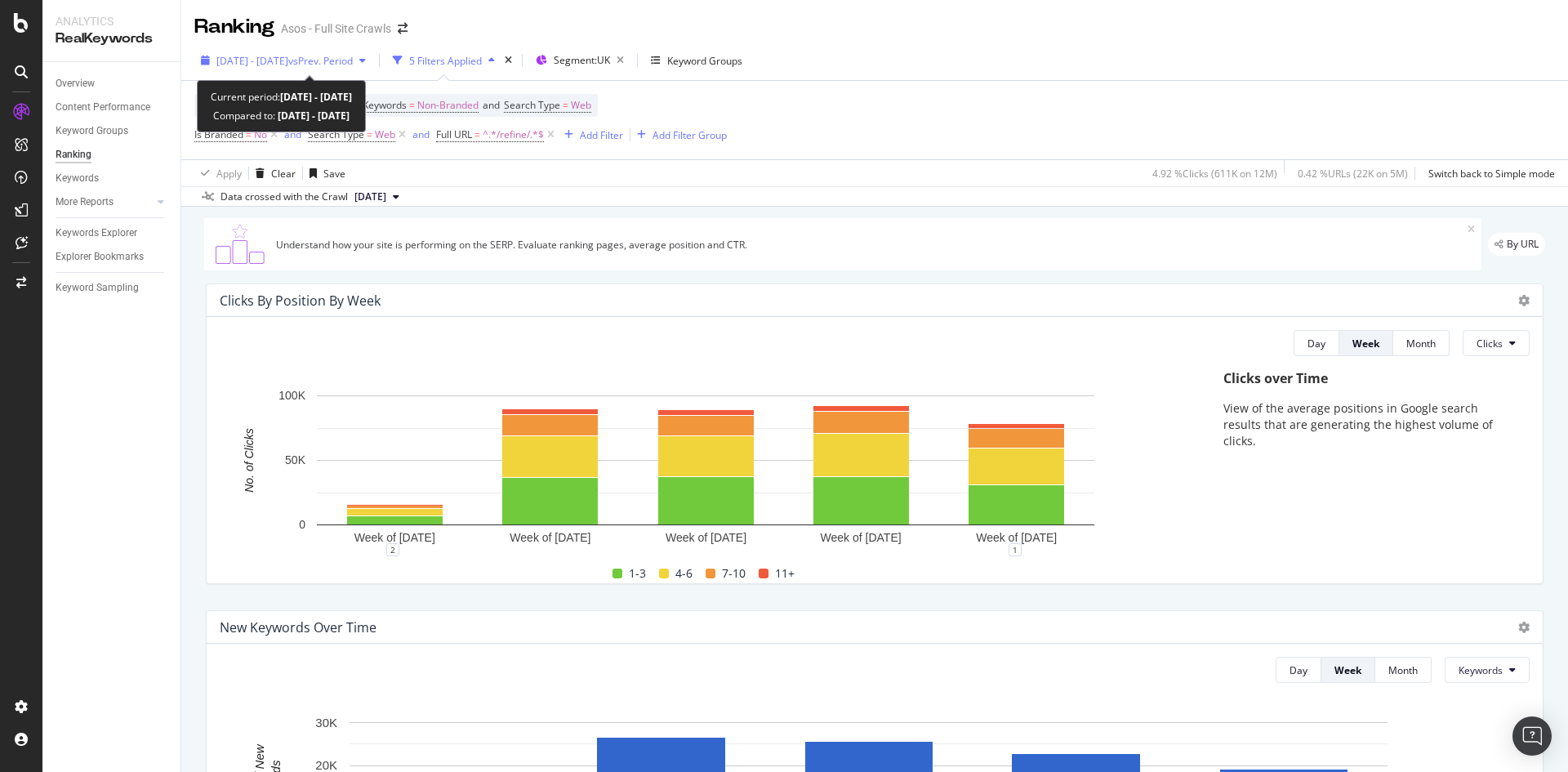
click at [352, 63] on span "vs Prev. Period" at bounding box center [321, 61] width 65 height 14
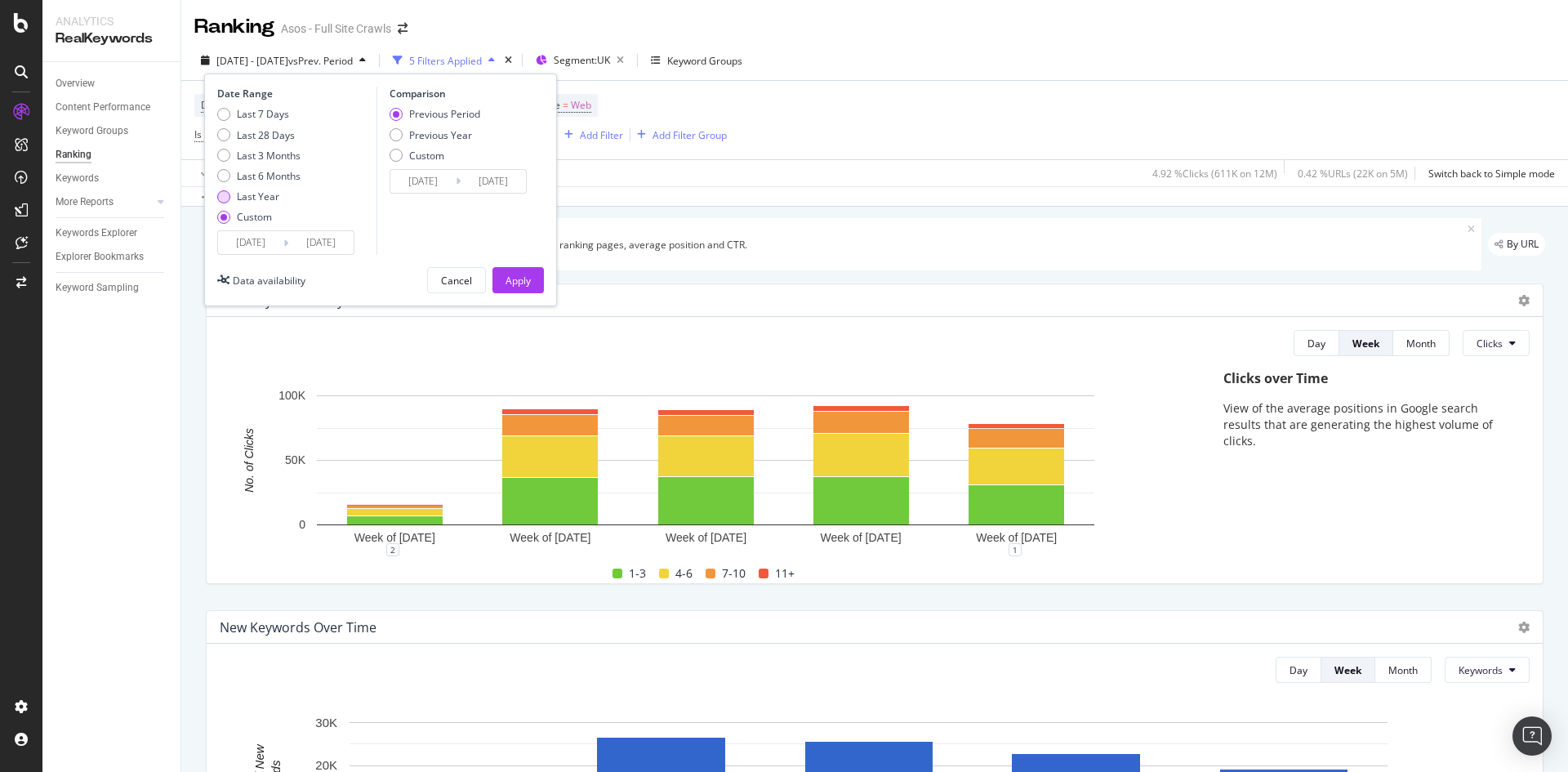
drag, startPoint x: 244, startPoint y: 193, endPoint x: 554, endPoint y: 3, distance: 363.6
click at [245, 193] on div "Last Year" at bounding box center [257, 197] width 42 height 14
type input "[DATE]"
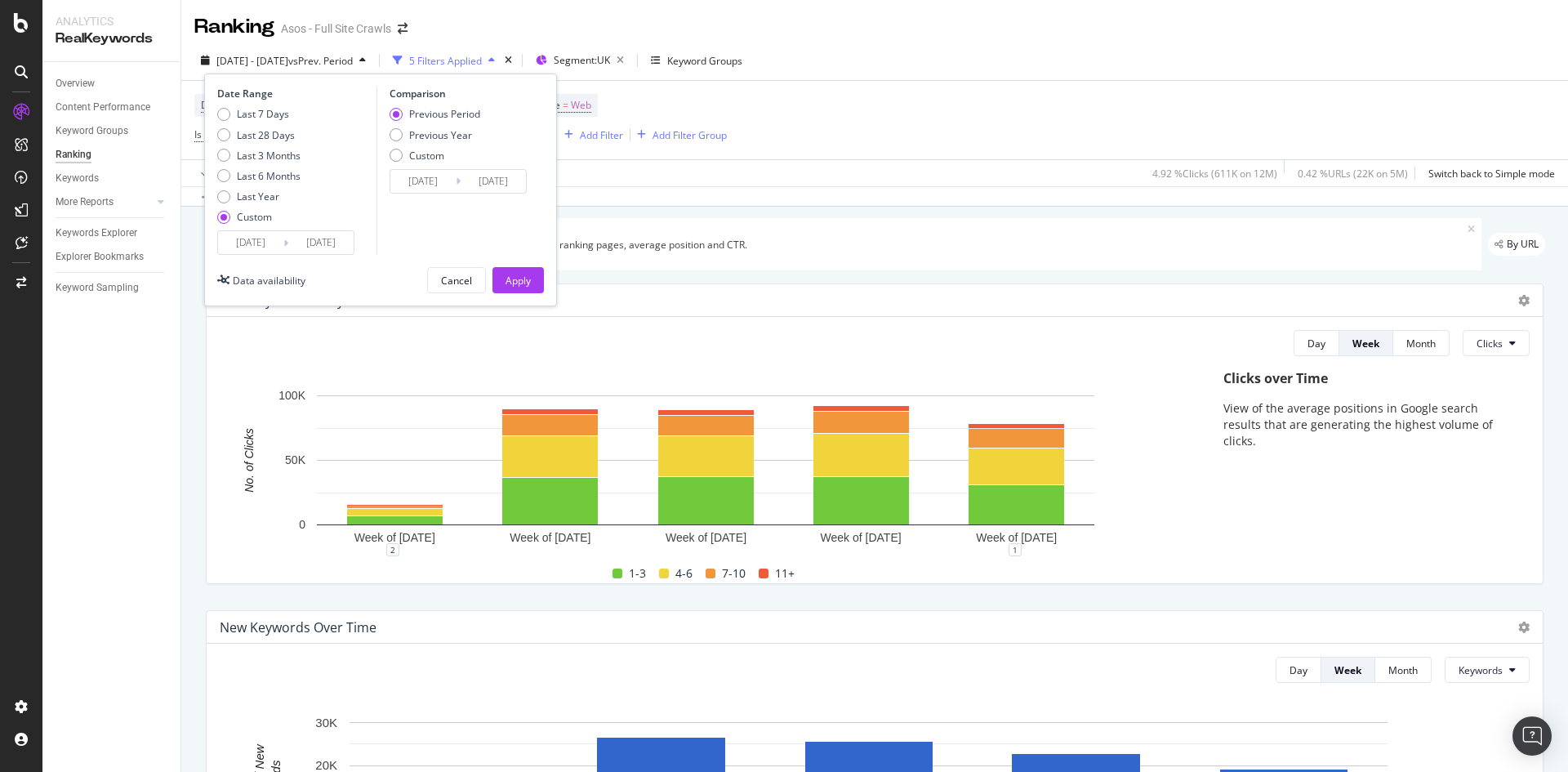
type input "[DATE]"
click at [539, 273] on button "Apply" at bounding box center [517, 280] width 52 height 26
